Goal: Communication & Community: Answer question/provide support

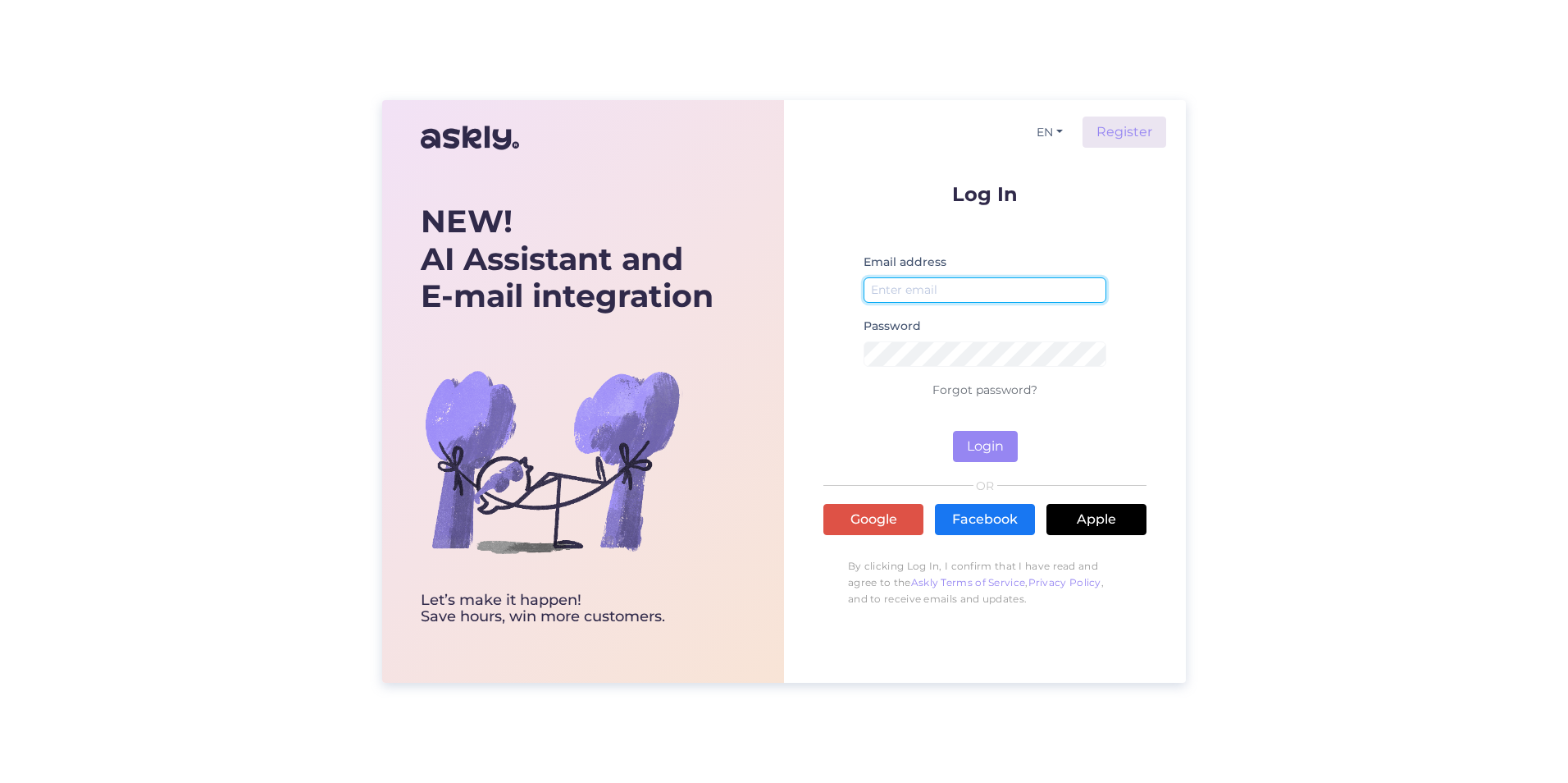
type input "[PERSON_NAME][EMAIL_ADDRESS][DOMAIN_NAME]"
click at [981, 447] on button "Login" at bounding box center [985, 445] width 65 height 31
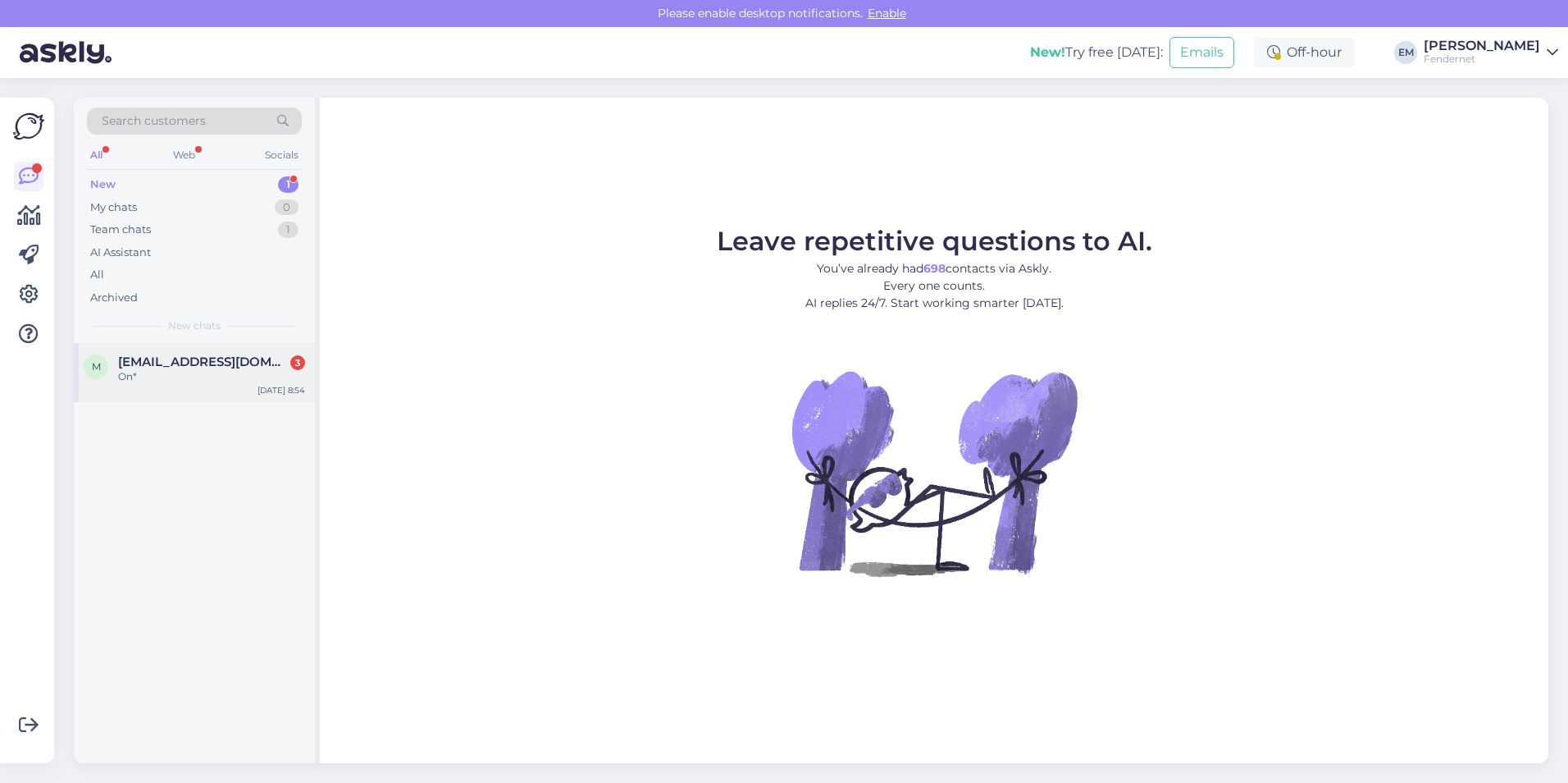
click at [191, 366] on span "[EMAIL_ADDRESS][DOMAIN_NAME]" at bounding box center [203, 362] width 171 height 15
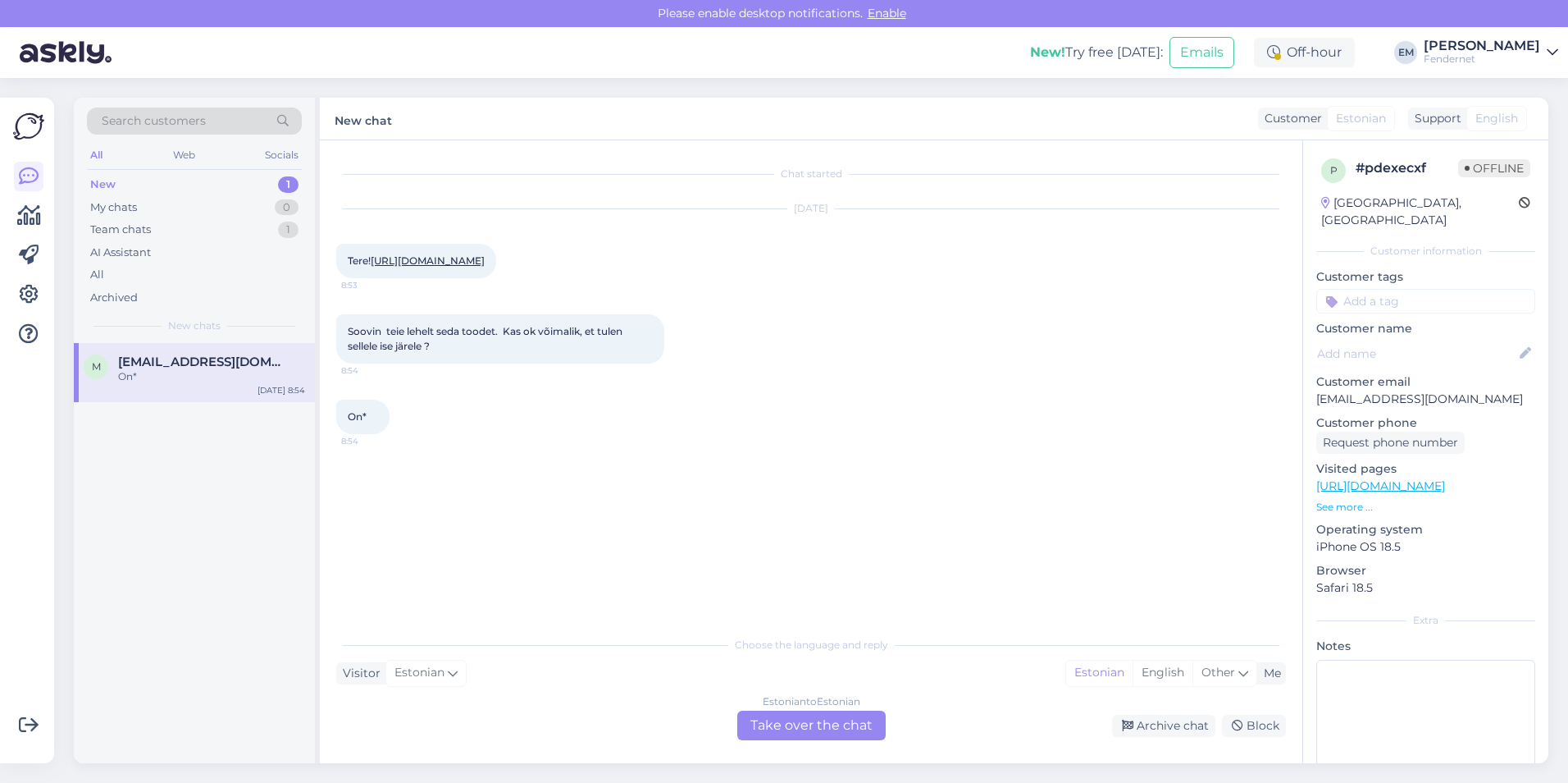
click at [457, 267] on link "[URL][DOMAIN_NAME]" at bounding box center [427, 261] width 114 height 12
click at [788, 729] on div "Estonian to Estonian Take over the chat" at bounding box center [811, 725] width 149 height 30
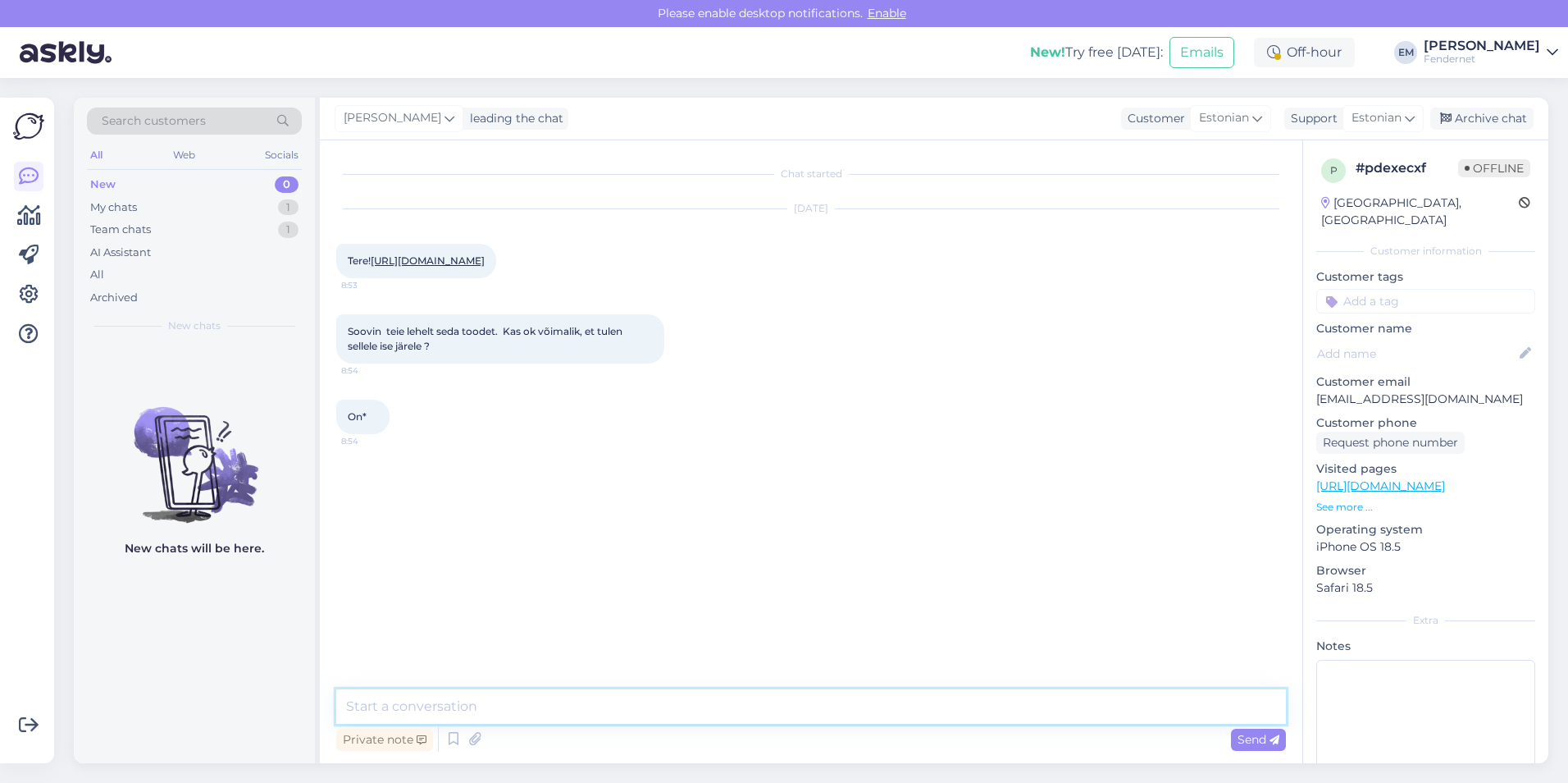
click at [776, 715] on textarea at bounding box center [810, 706] width 949 height 35
type textarea "tere, jah"
type textarea "kõik kodulehel olevad tooted on kohapeal olemas"
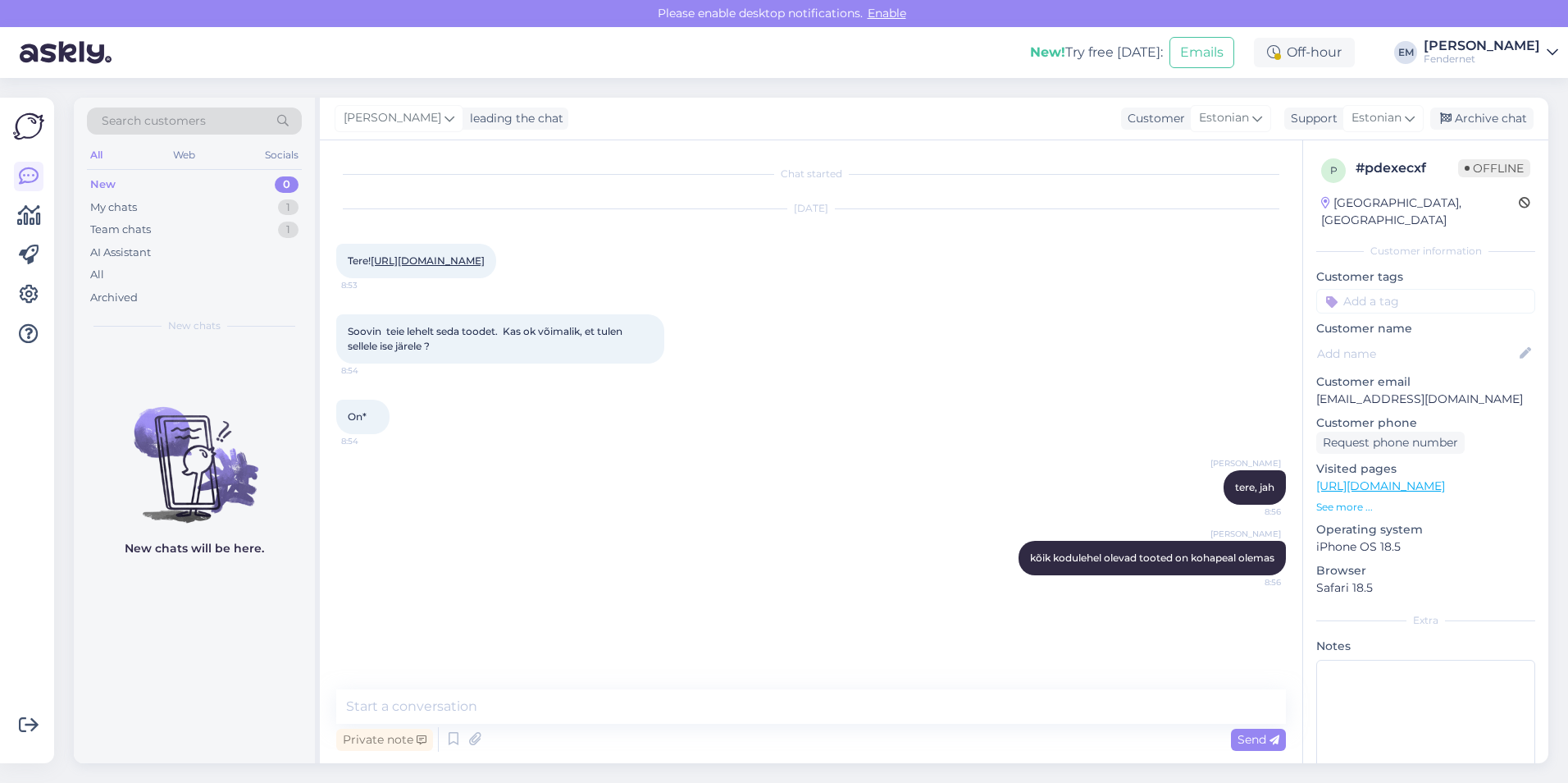
drag, startPoint x: 565, startPoint y: 274, endPoint x: 371, endPoint y: 262, distance: 194.4
click at [371, 262] on div "Tere! [URL][DOMAIN_NAME] 8:53" at bounding box center [416, 261] width 160 height 35
copy link "[URL][DOMAIN_NAME]"
click at [1468, 124] on div "Archive chat" at bounding box center [1482, 119] width 104 height 22
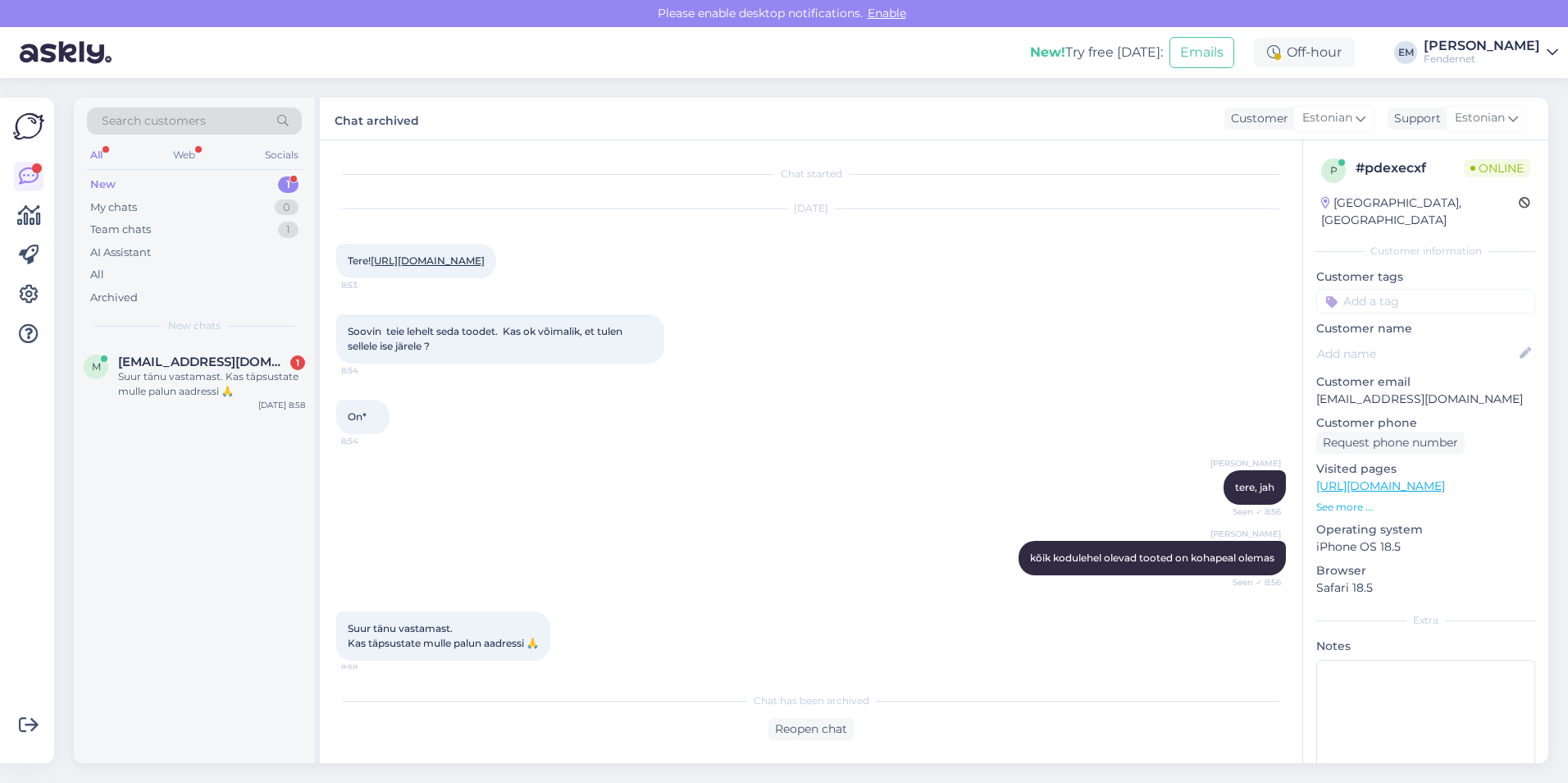
scroll to position [25, 0]
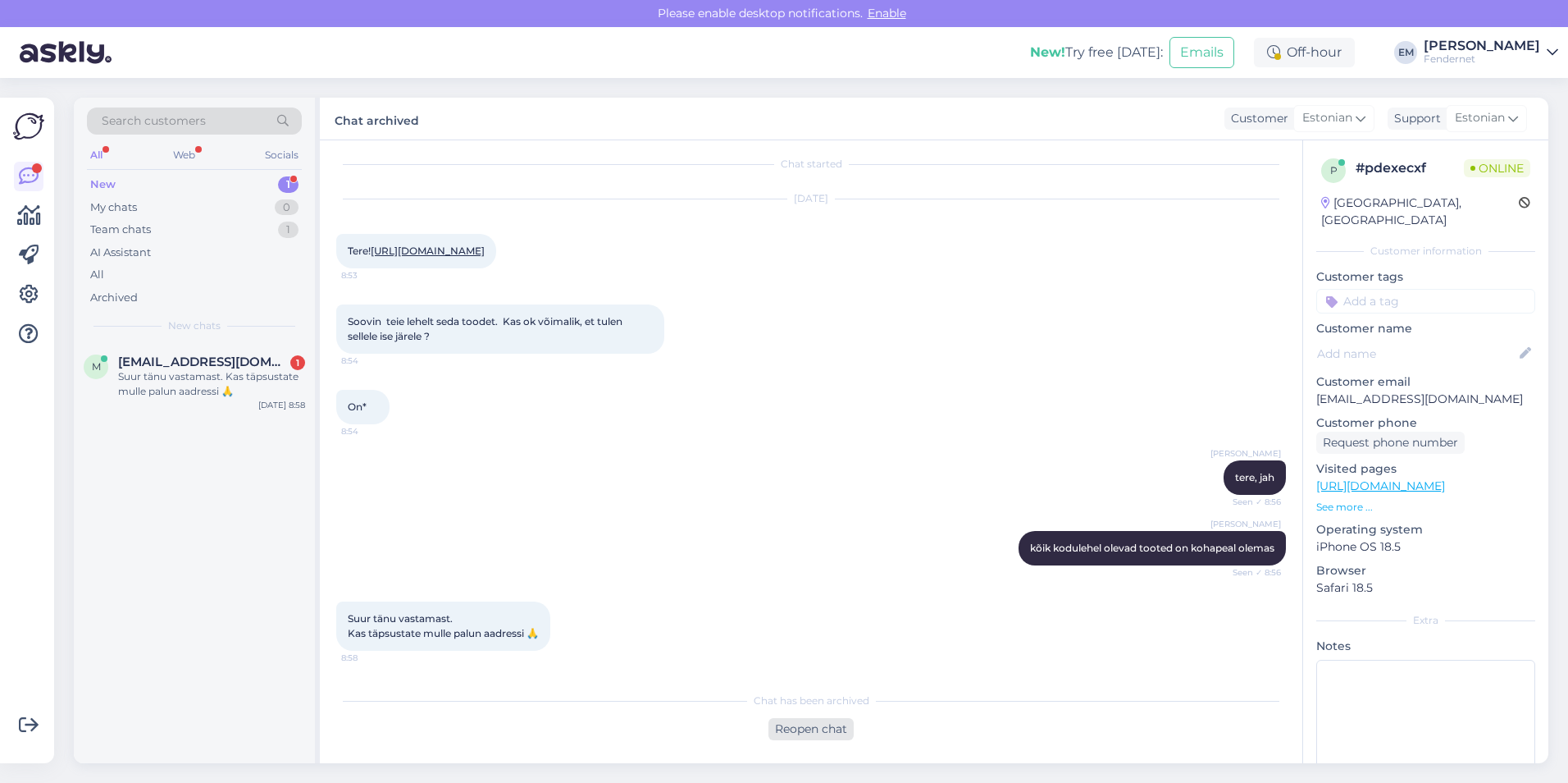
click at [783, 727] on div "Reopen chat" at bounding box center [810, 729] width 85 height 22
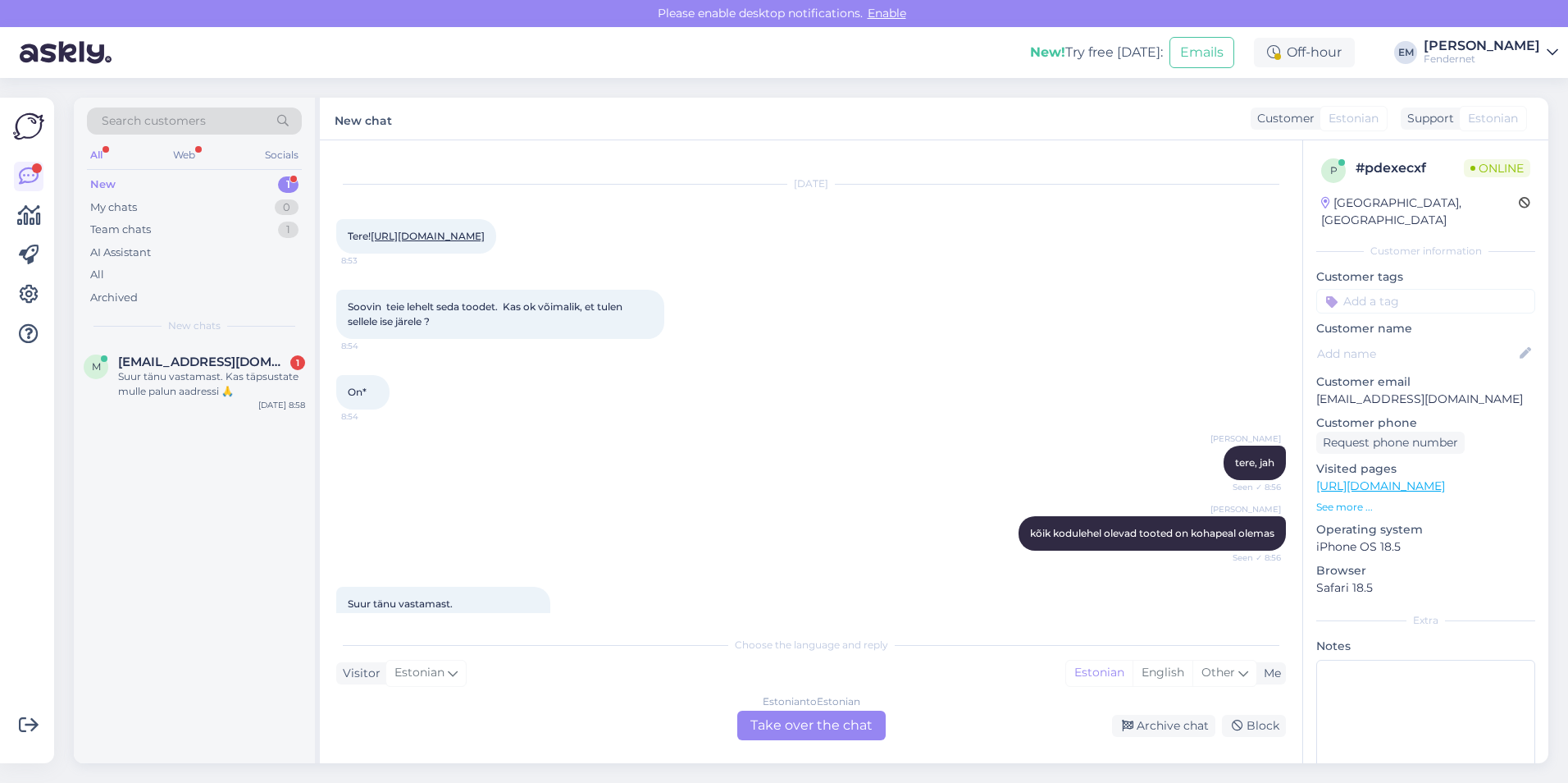
click at [770, 719] on div "Estonian to Estonian Take over the chat" at bounding box center [811, 725] width 149 height 30
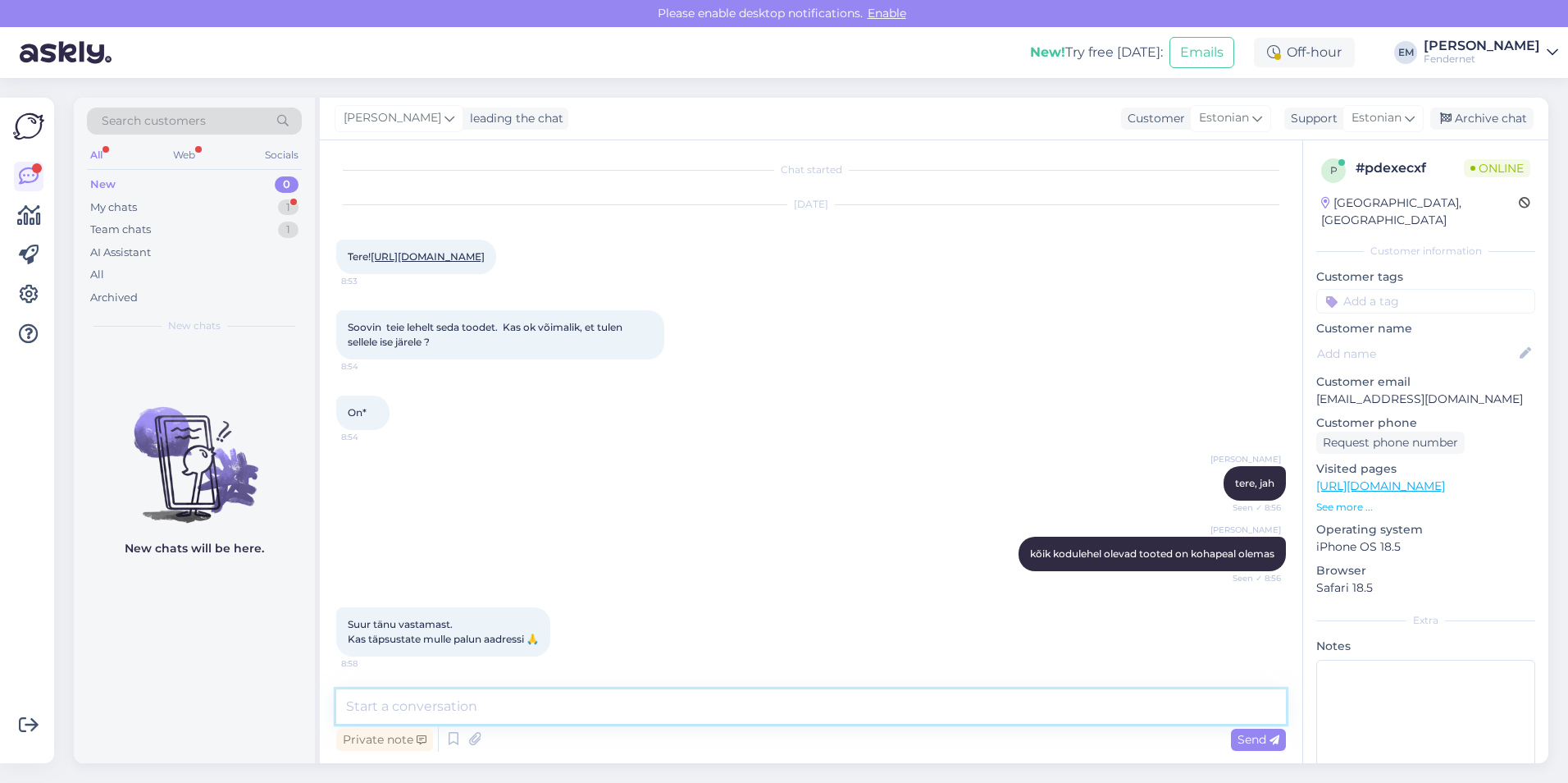
click at [667, 709] on textarea at bounding box center [810, 706] width 949 height 35
type textarea "[STREET_ADDRESS]"
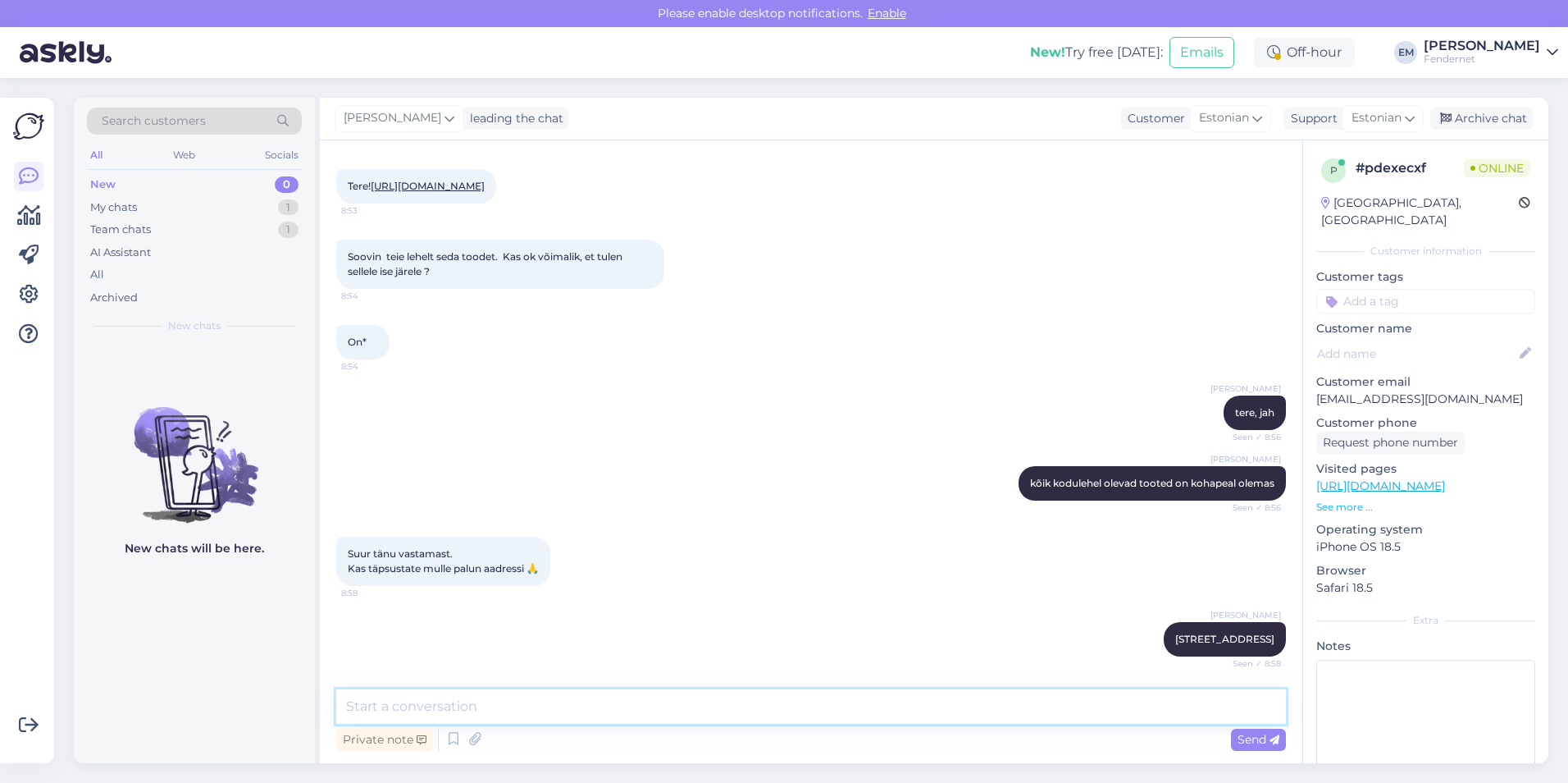
drag, startPoint x: 667, startPoint y: 709, endPoint x: 549, endPoint y: 692, distance: 119.2
click at [549, 692] on textarea at bounding box center [810, 706] width 949 height 35
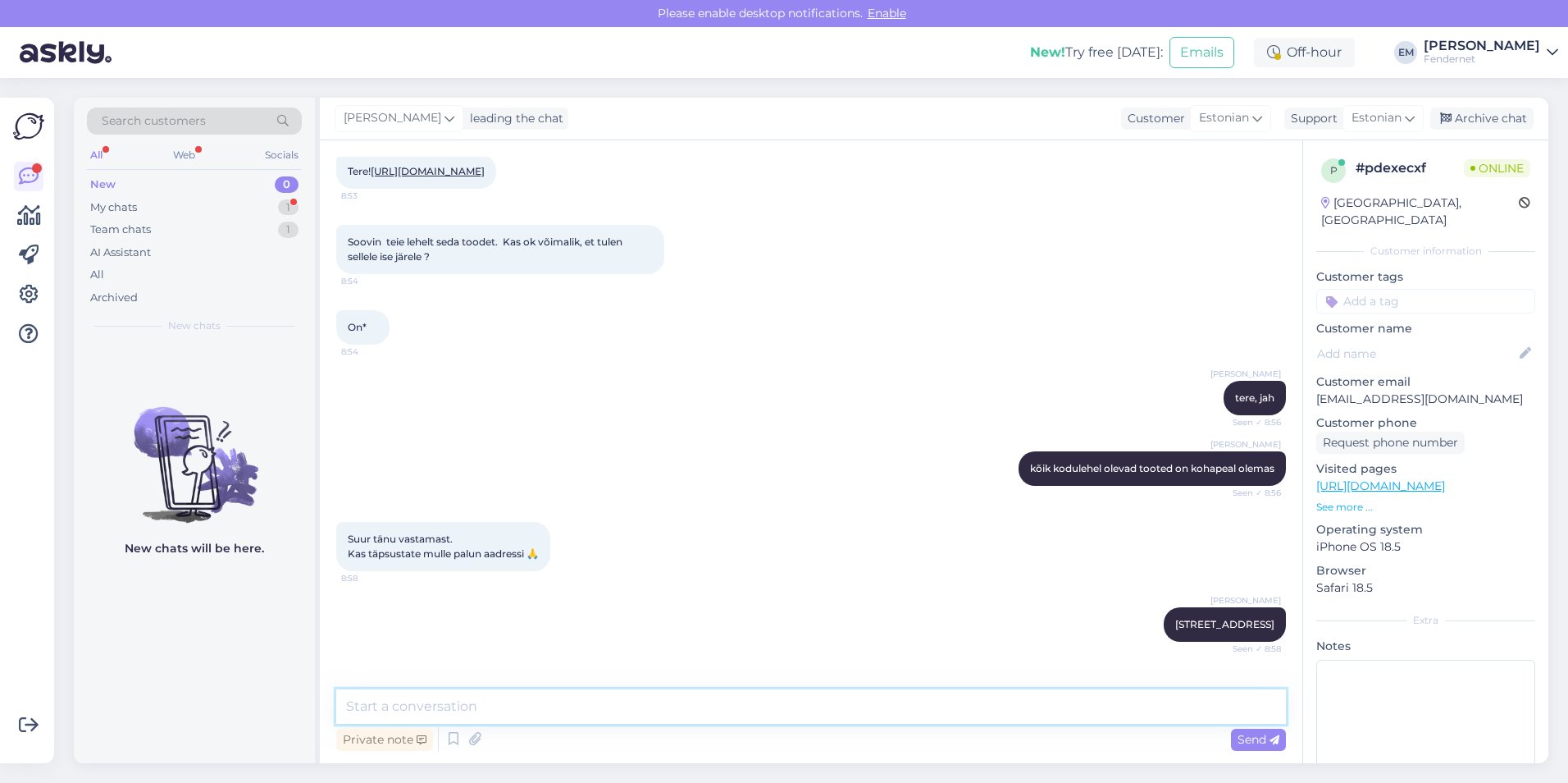
scroll to position [190, 0]
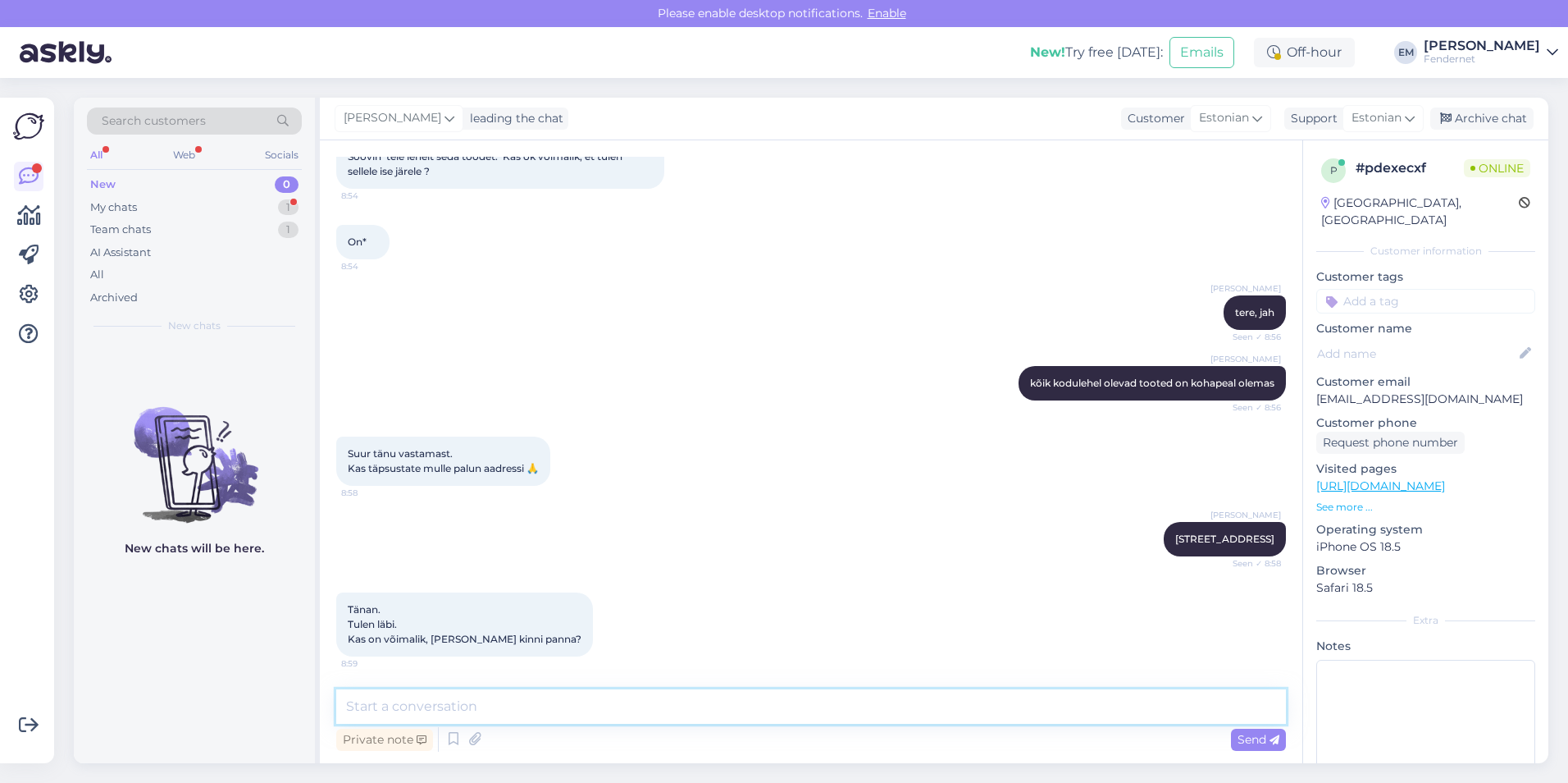
click at [472, 710] on textarea at bounding box center [810, 706] width 949 height 35
type textarea "ikka, hetkel lasen selle laost välja otsida.. ning paar päeva hoiame [PERSON_NA…"
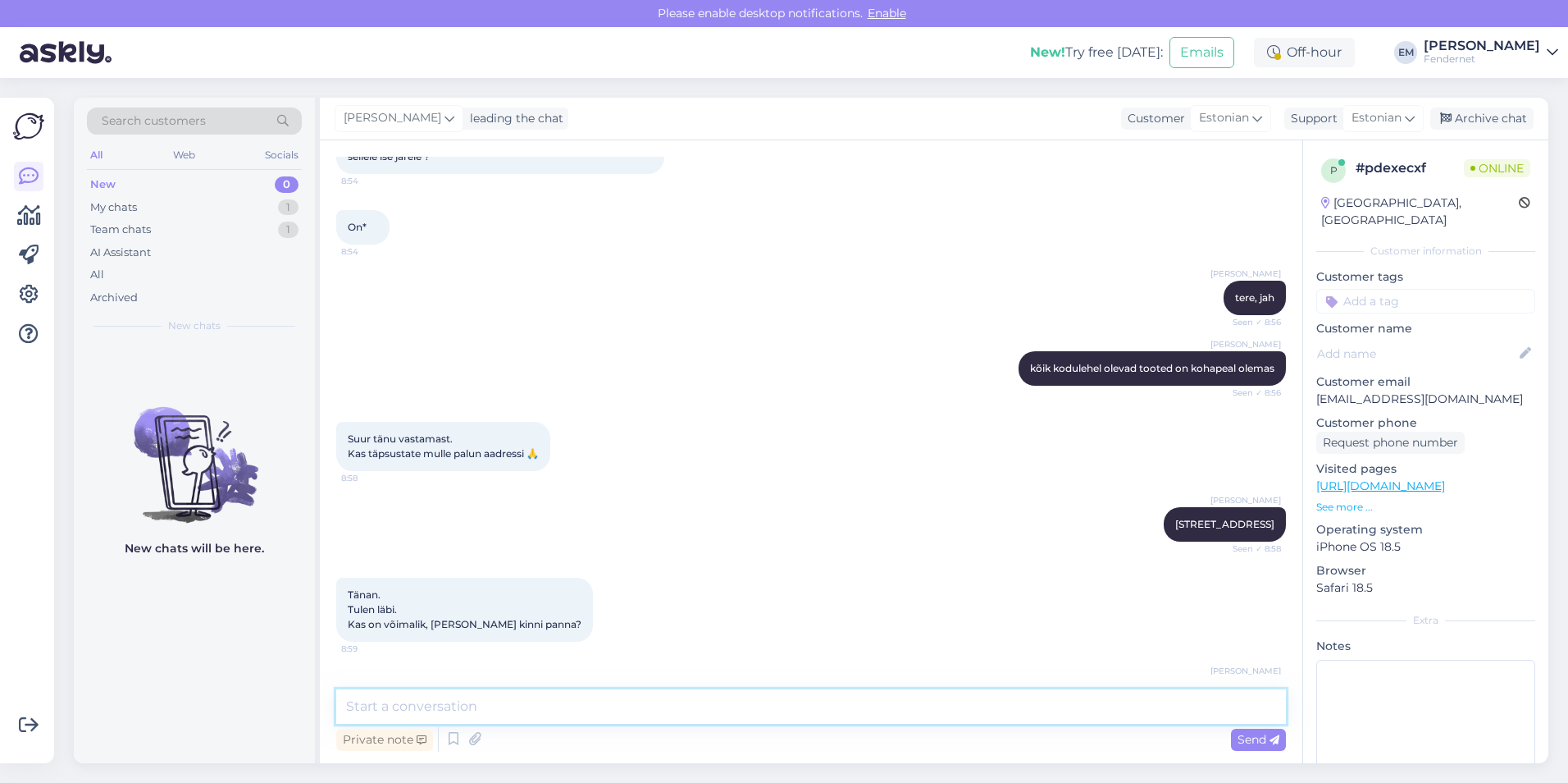
scroll to position [275, 0]
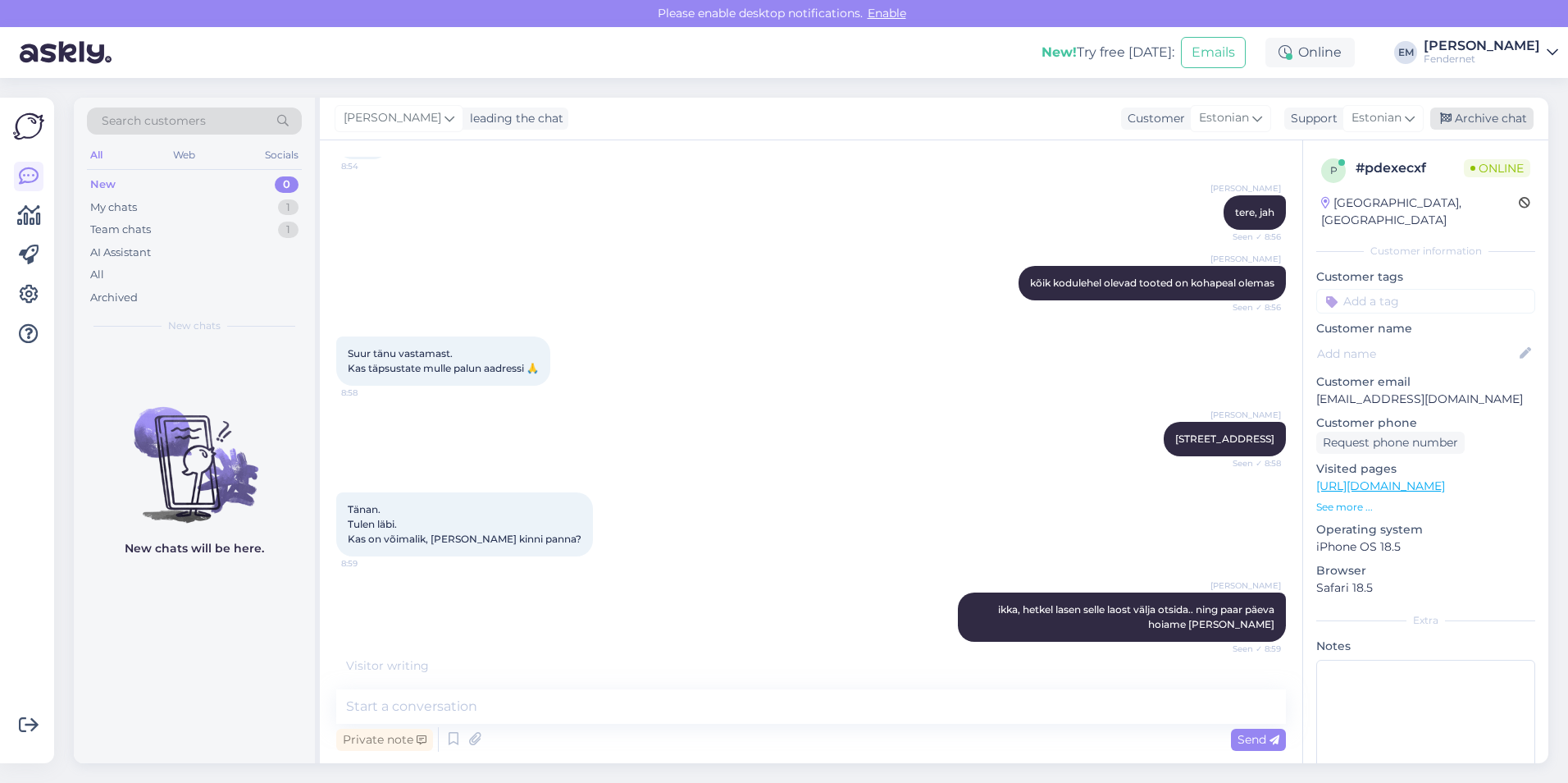
click at [1479, 108] on div "Archive chat" at bounding box center [1482, 119] width 104 height 22
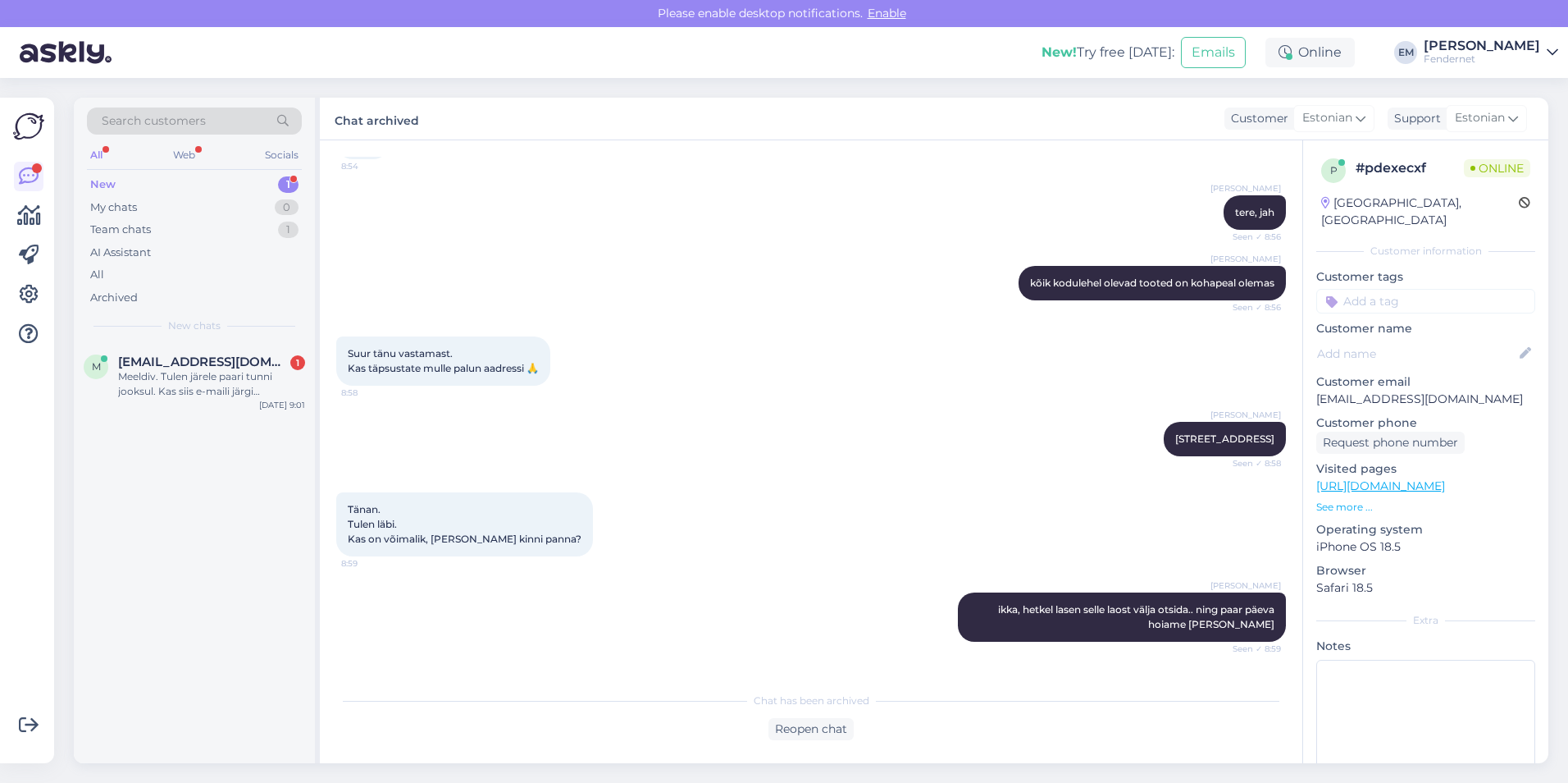
scroll to position [381, 0]
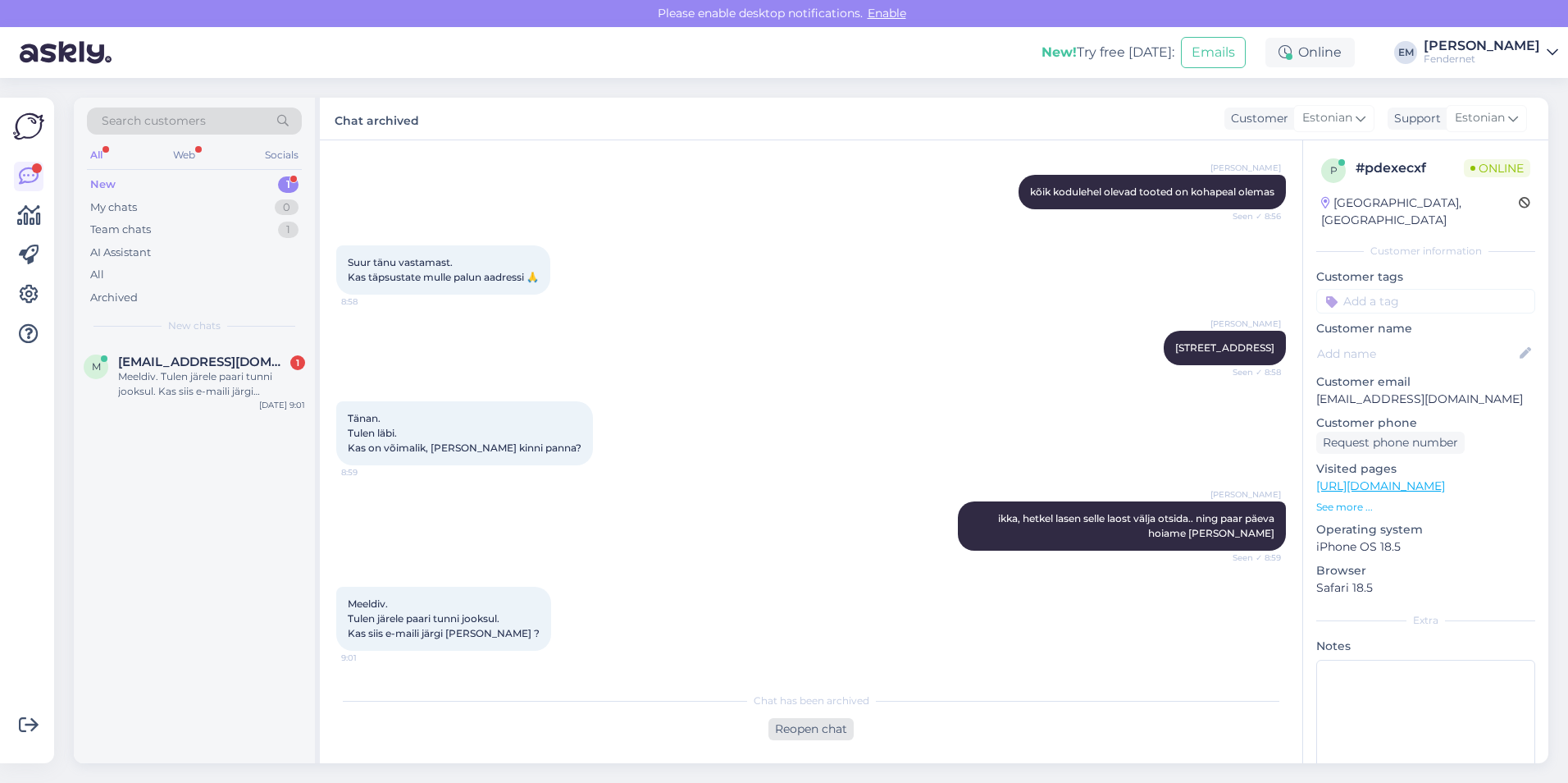
click at [804, 724] on div "Reopen chat" at bounding box center [810, 729] width 85 height 22
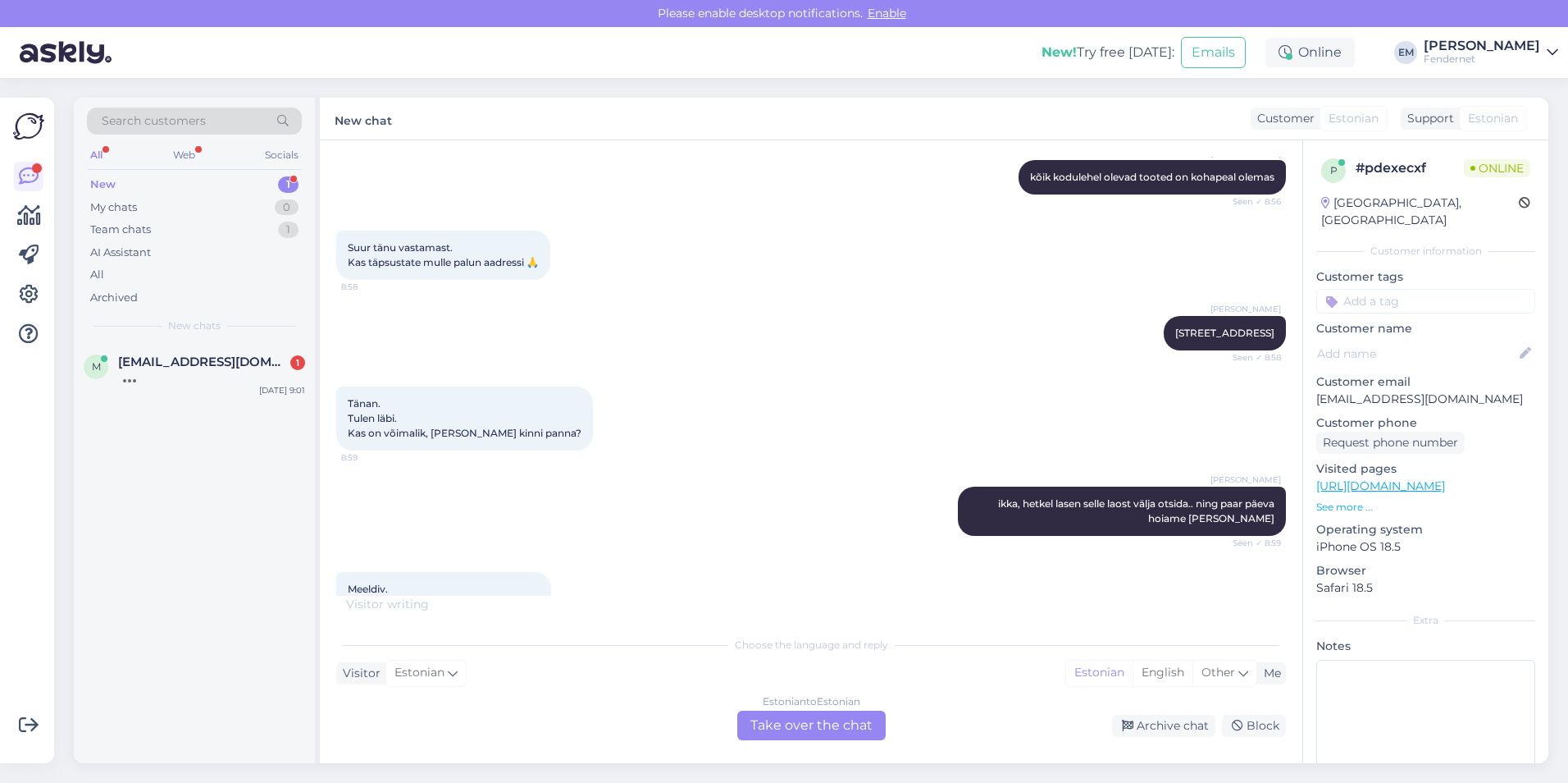
click at [793, 725] on div "Estonian to Estonian Take over the chat" at bounding box center [811, 725] width 149 height 30
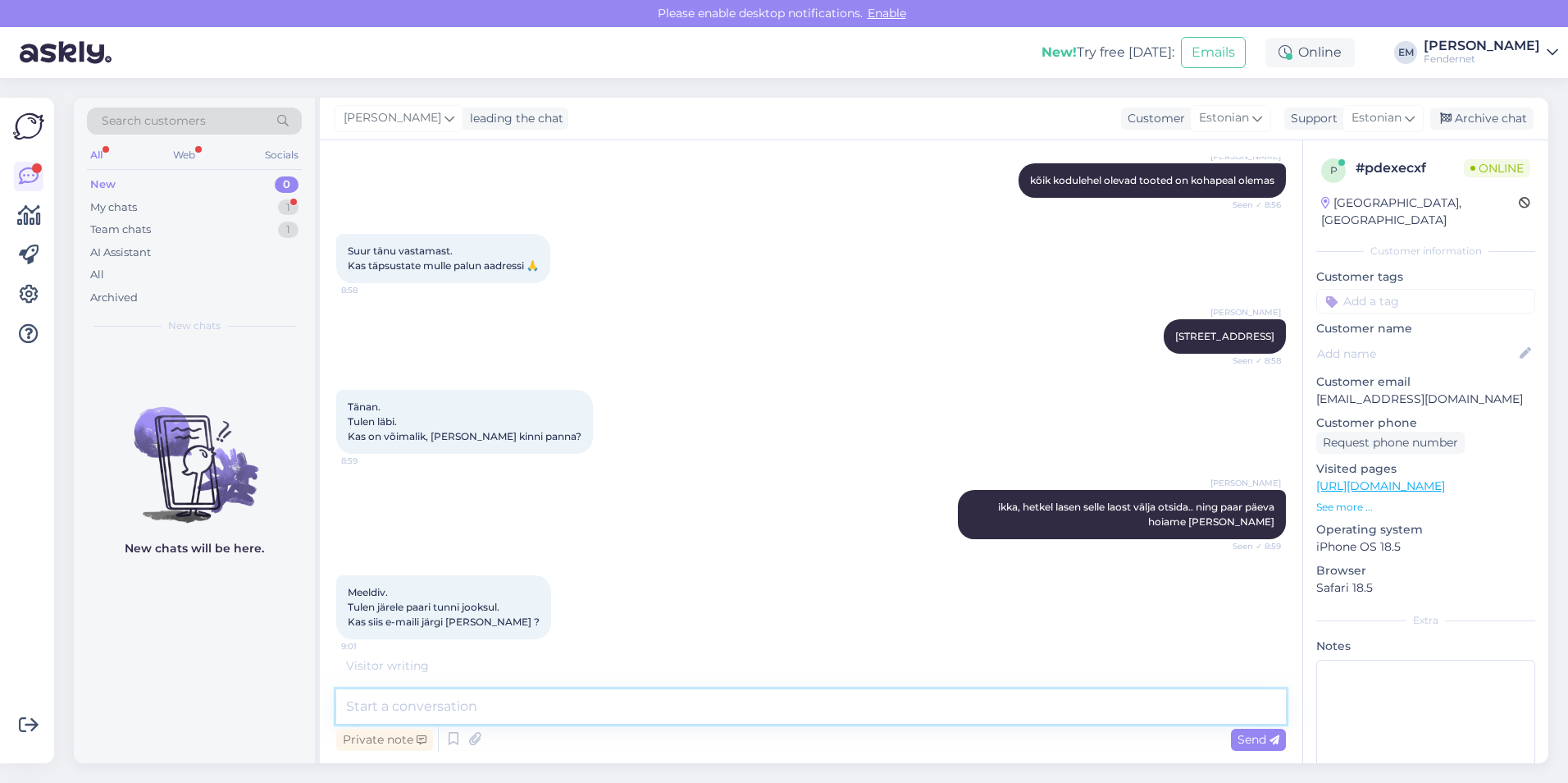
click at [747, 715] on textarea at bounding box center [810, 706] width 949 height 35
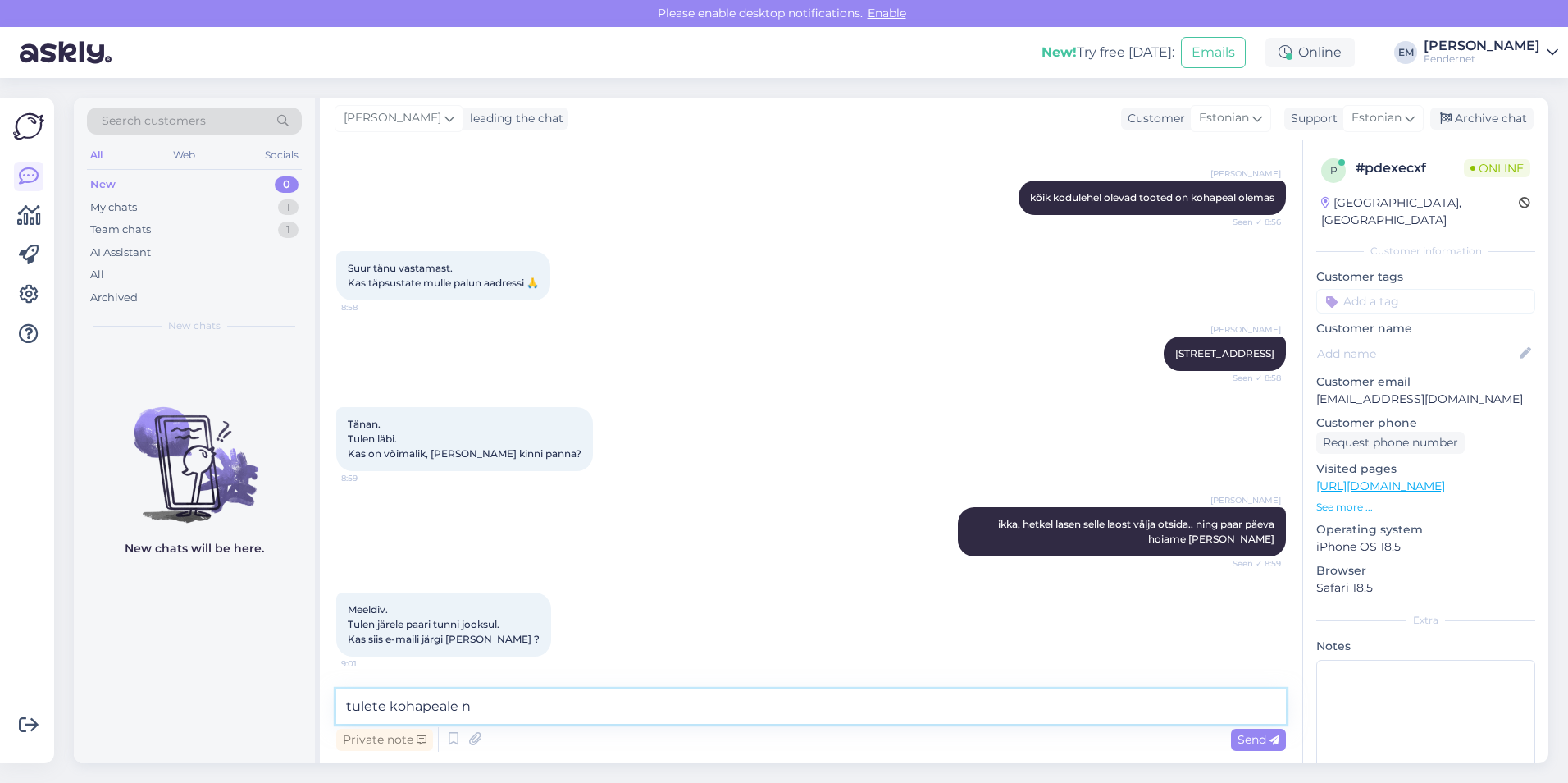
scroll to position [375, 0]
type textarea "tulete kohapeale ning lihtsalt ütlete et rääkisite kellegagi subaru xv klaasist"
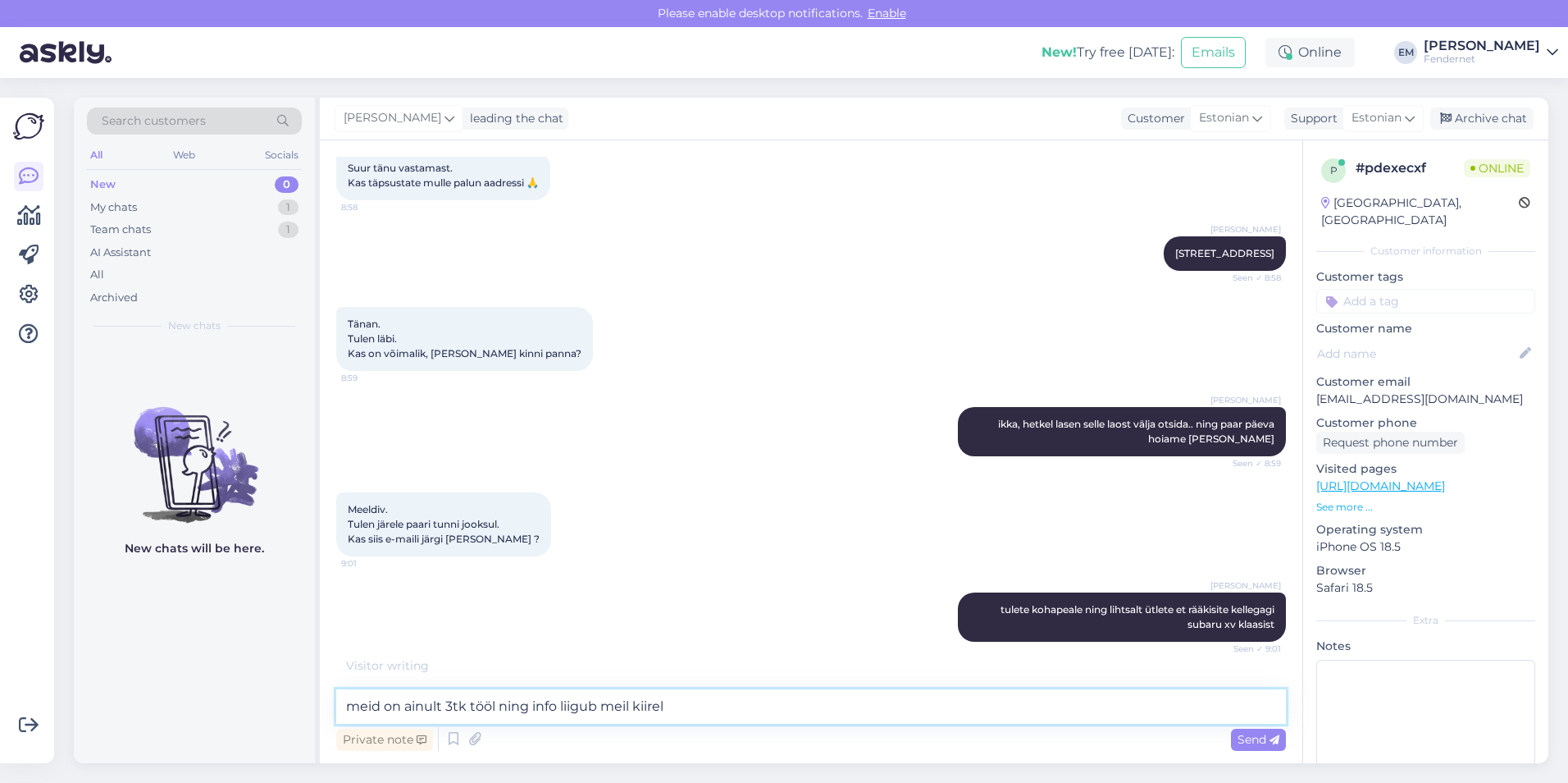
type textarea "meid on ainult 3tk tööl ning info liigub meil kiirelt"
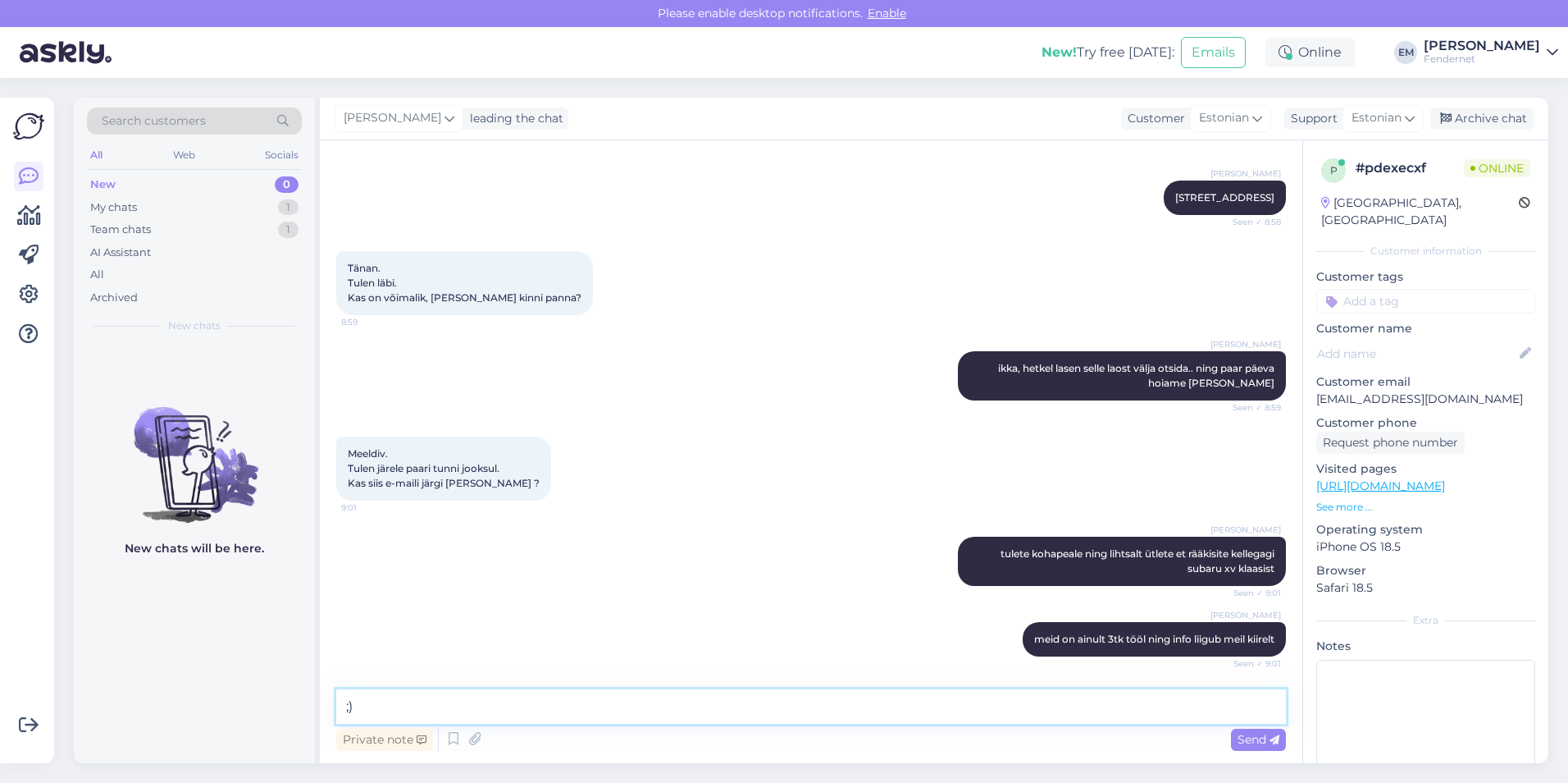
type textarea ";)"
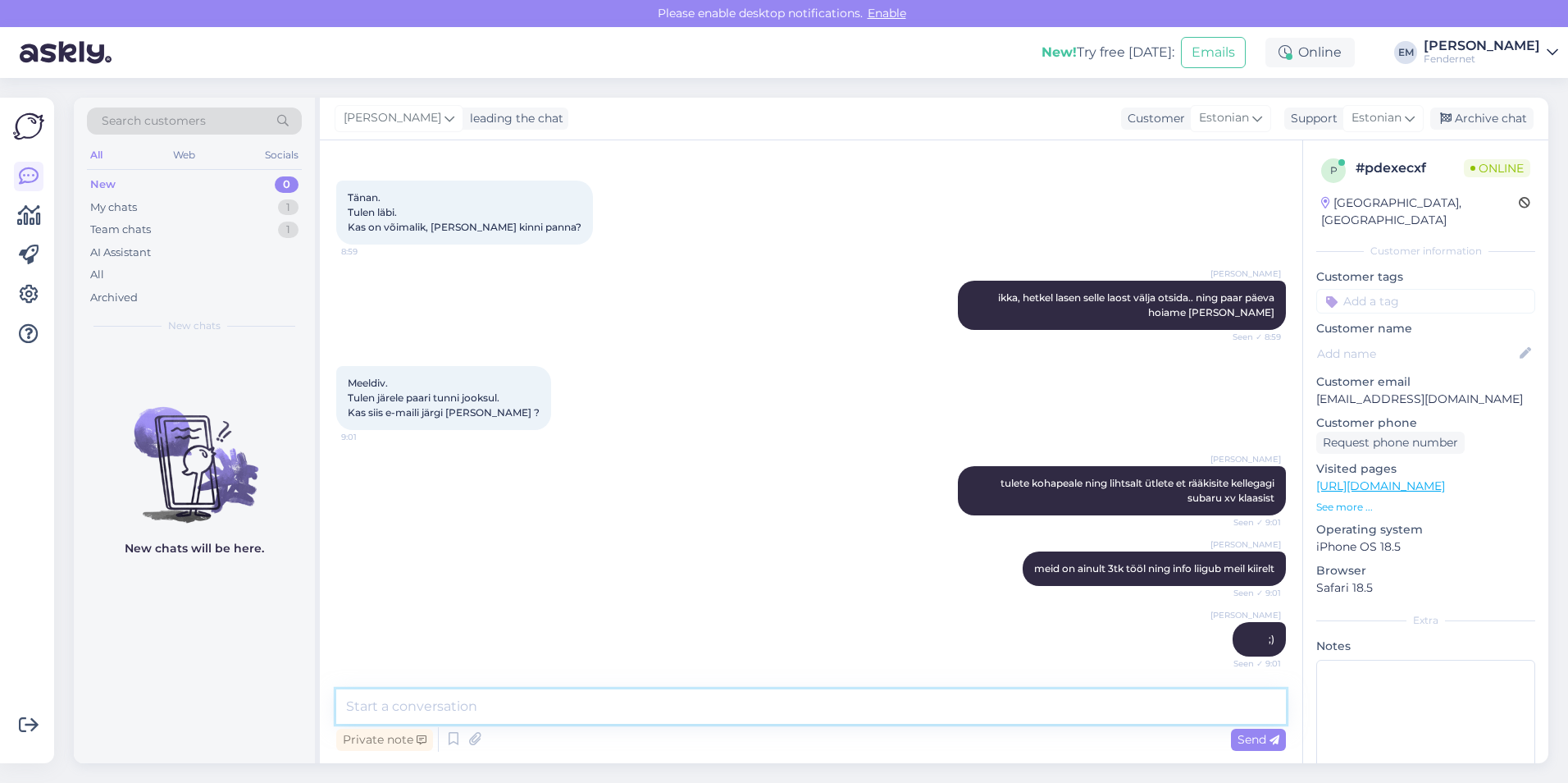
scroll to position [687, 0]
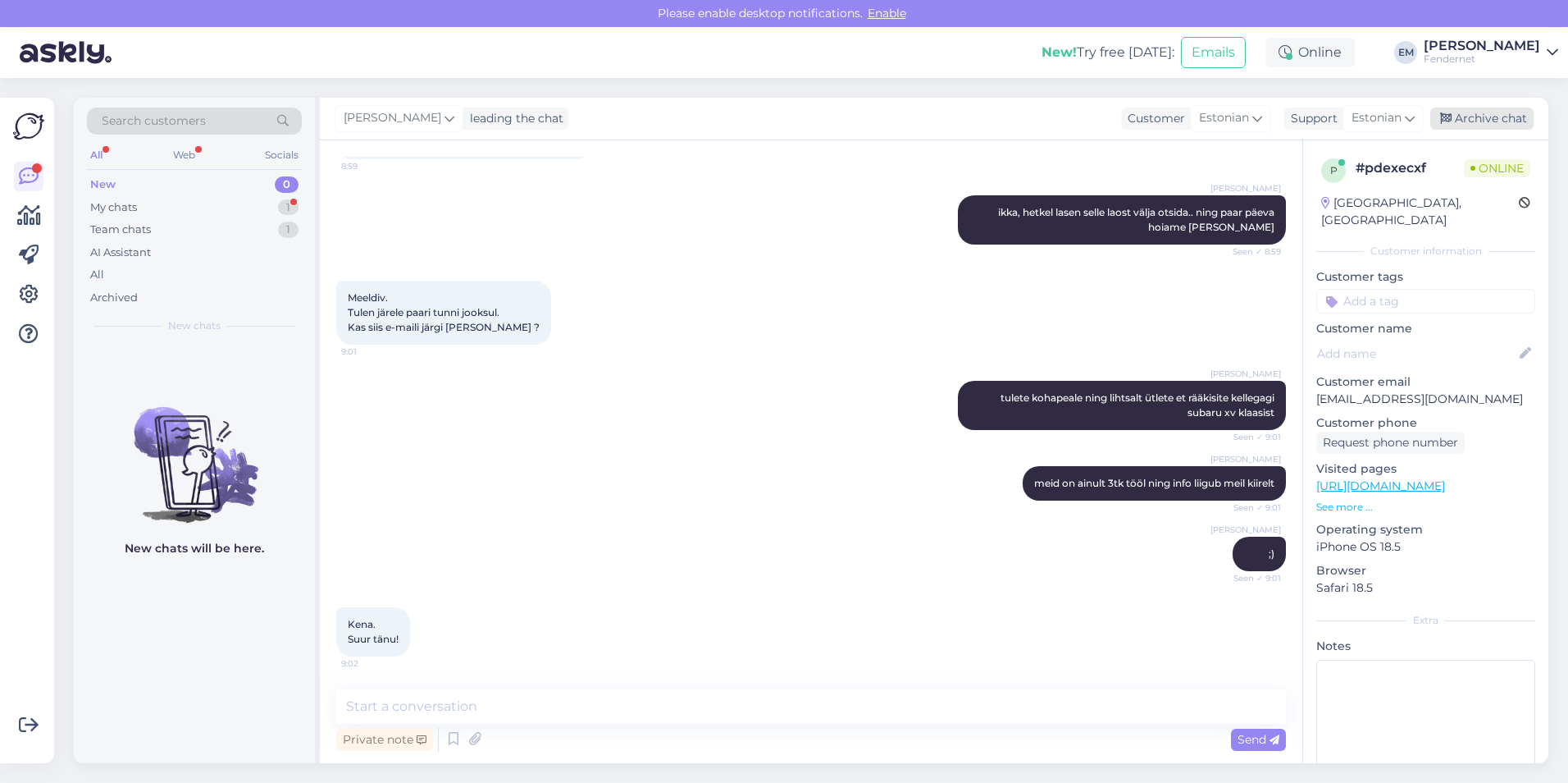
click at [1463, 109] on div "Archive chat" at bounding box center [1482, 119] width 104 height 22
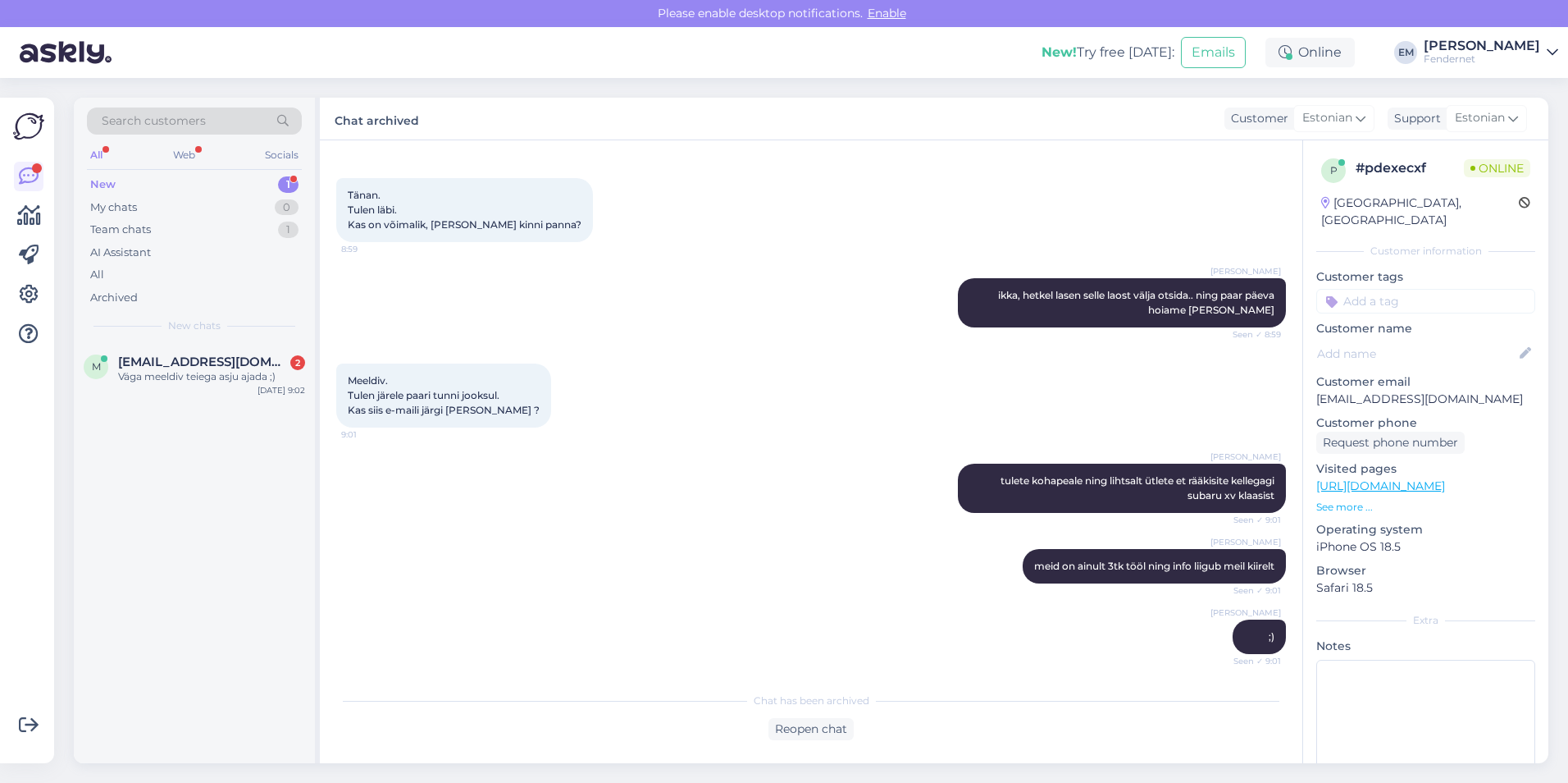
scroll to position [763, 0]
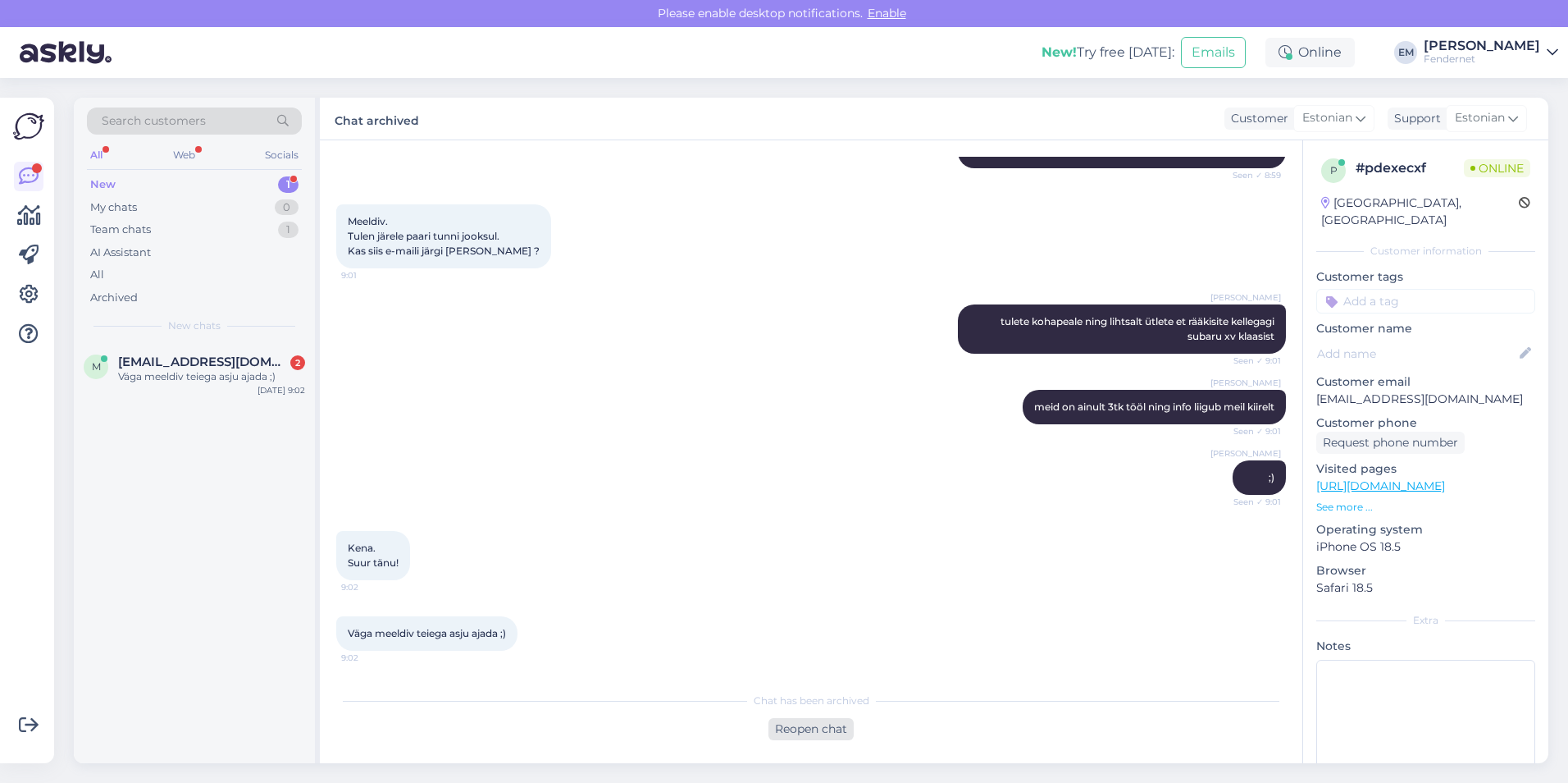
click at [779, 732] on div "Reopen chat" at bounding box center [810, 729] width 85 height 22
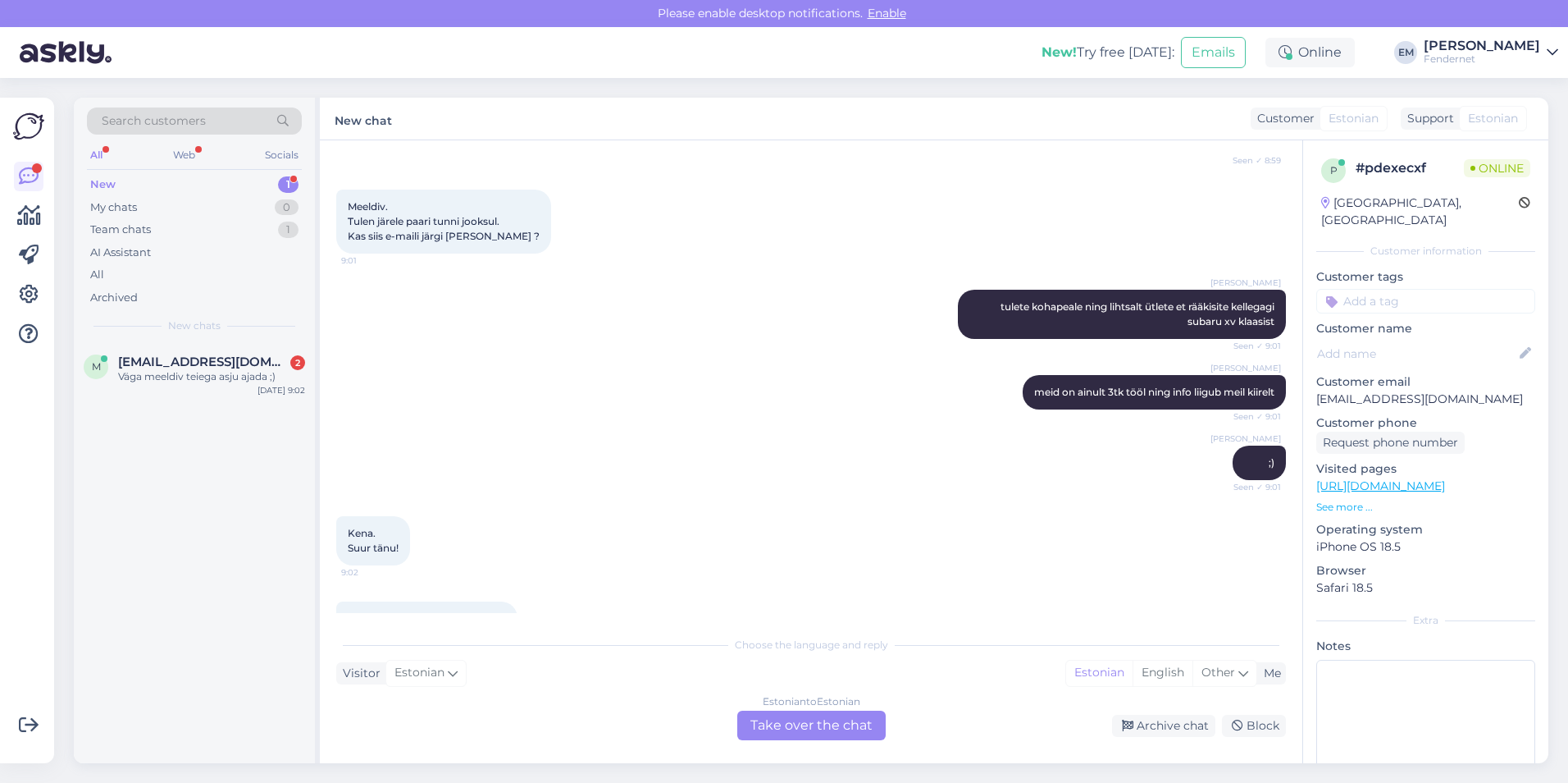
click at [782, 718] on div "Estonian to Estonian Take over the chat" at bounding box center [811, 725] width 149 height 30
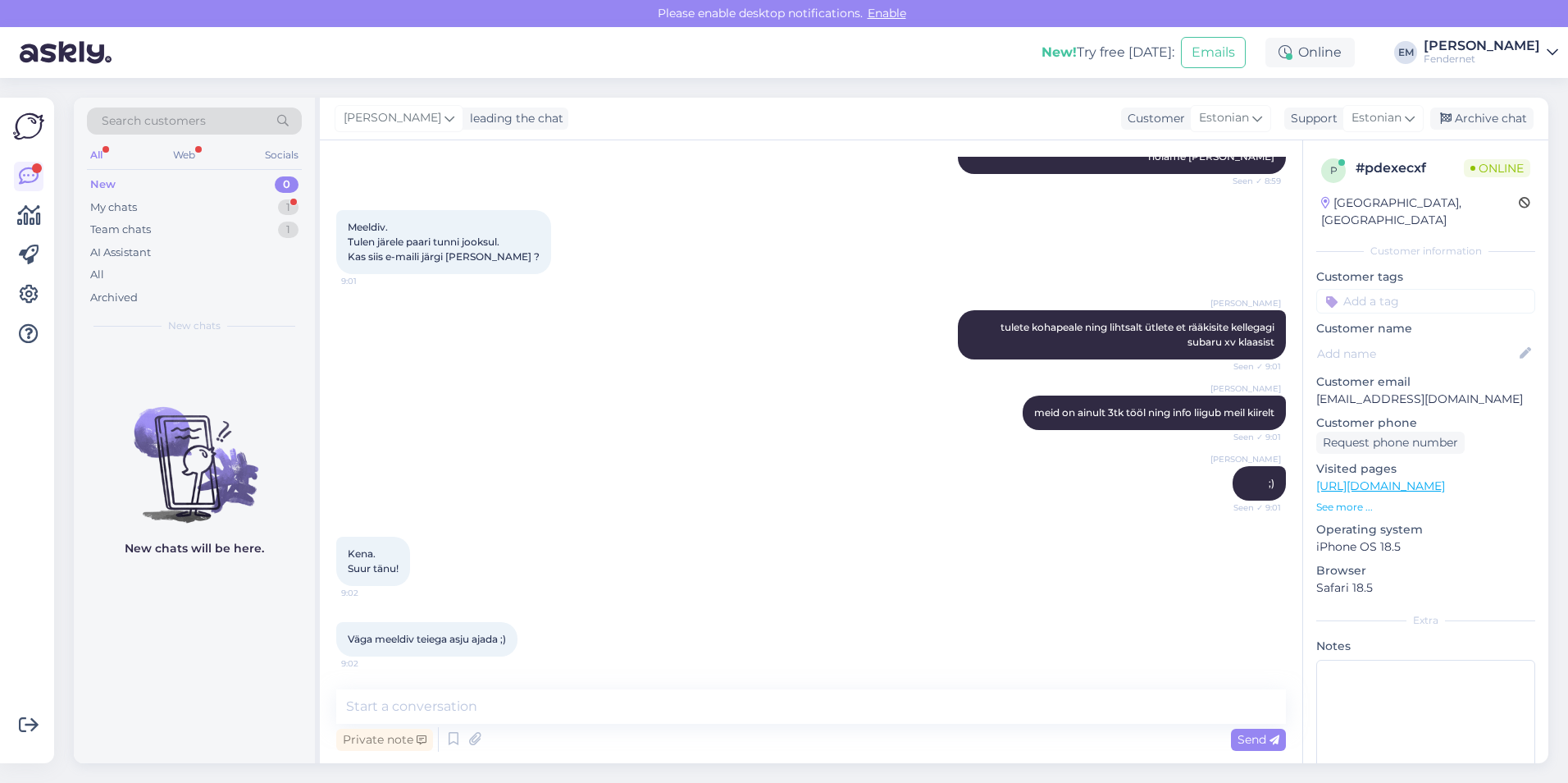
scroll to position [757, 0]
click at [623, 693] on textarea at bounding box center [810, 706] width 949 height 35
type textarea ":)"
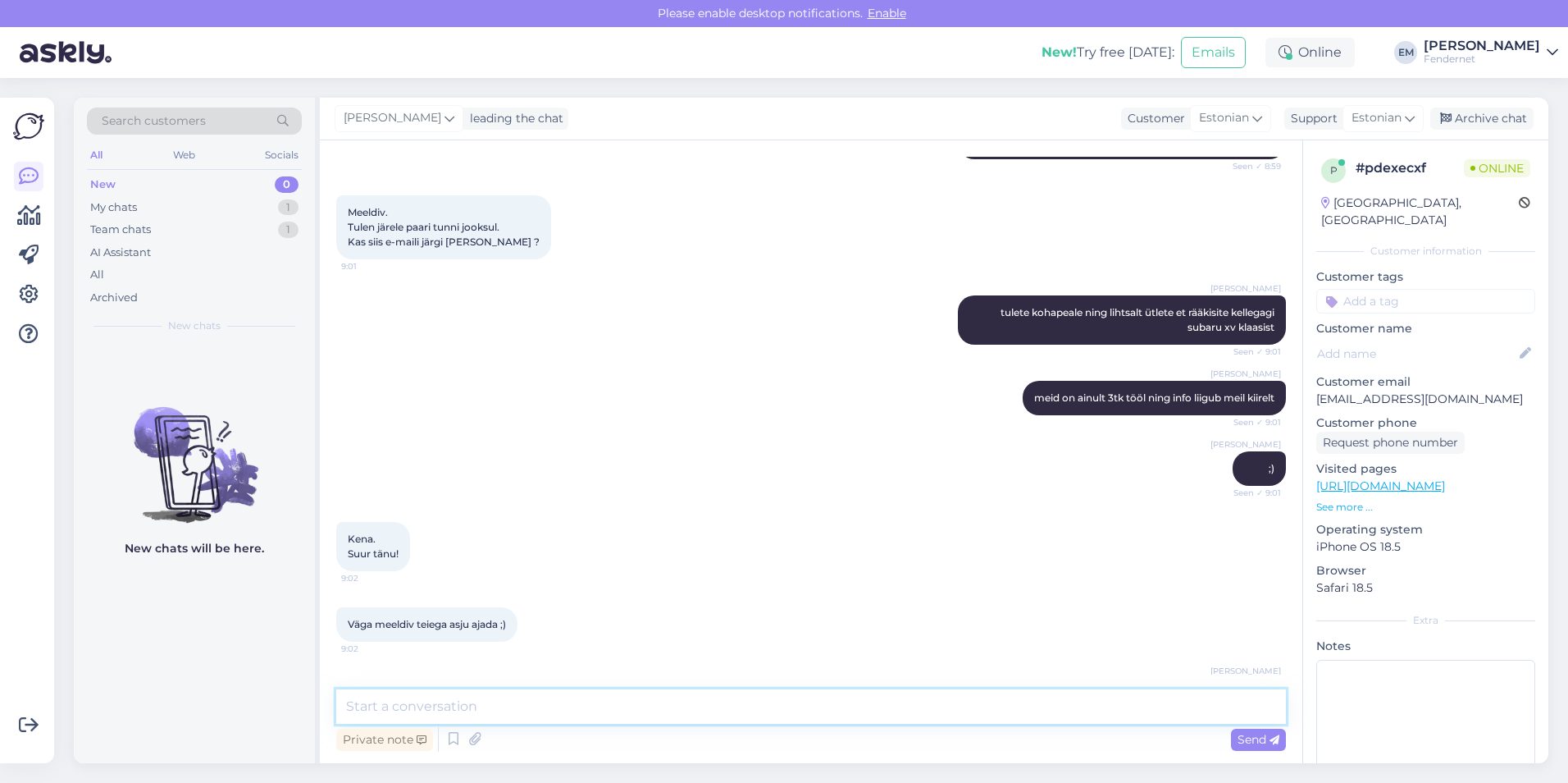
scroll to position [828, 0]
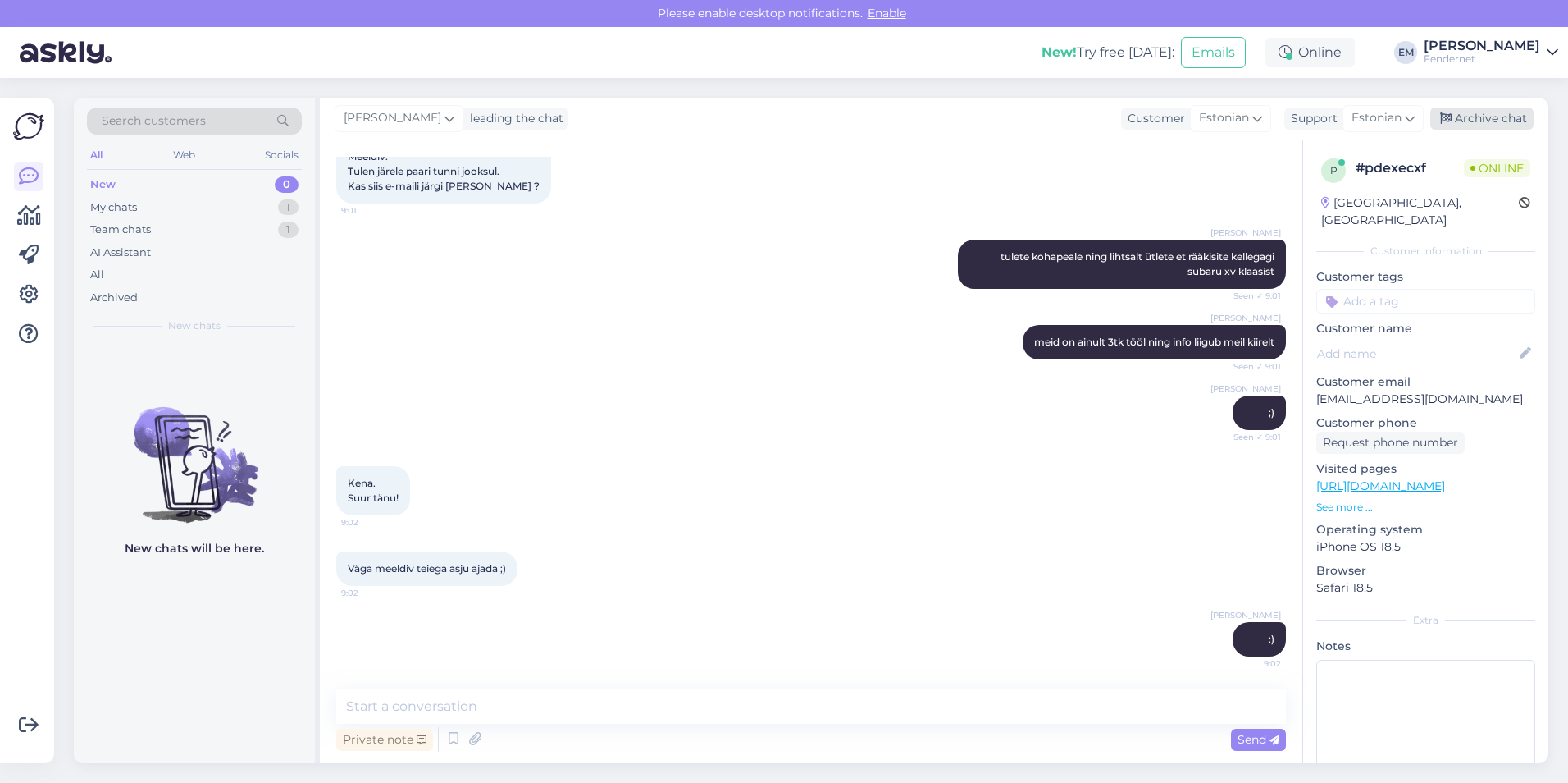
click at [1472, 118] on div "Archive chat" at bounding box center [1482, 119] width 104 height 22
